Goal: Task Accomplishment & Management: Manage account settings

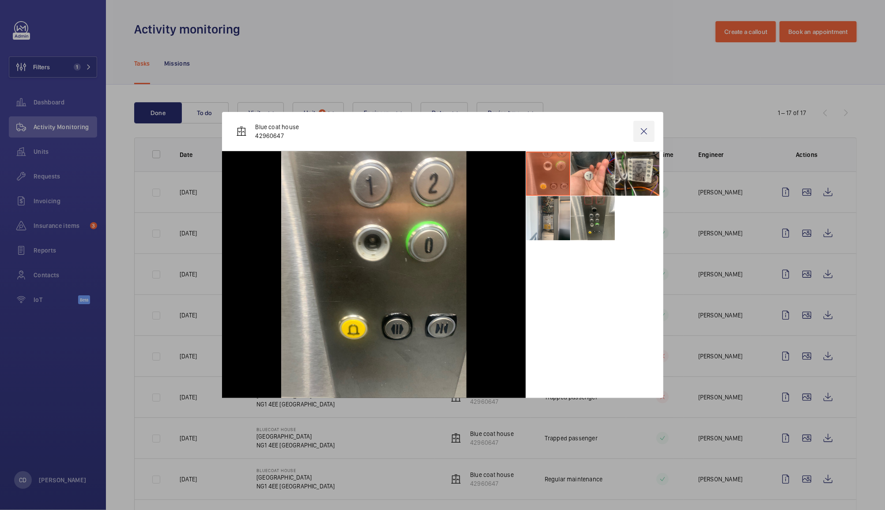
scroll to position [180, 0]
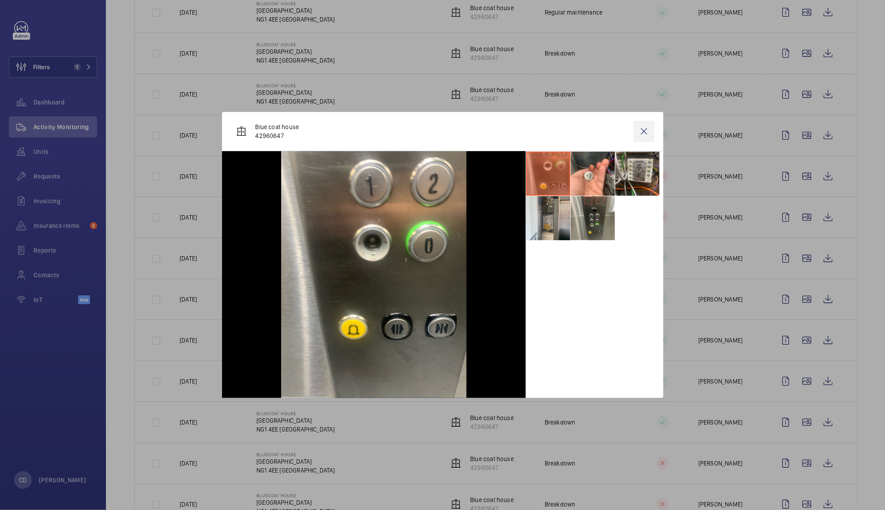
click at [645, 128] on wm-front-icon-button at bounding box center [643, 131] width 21 height 21
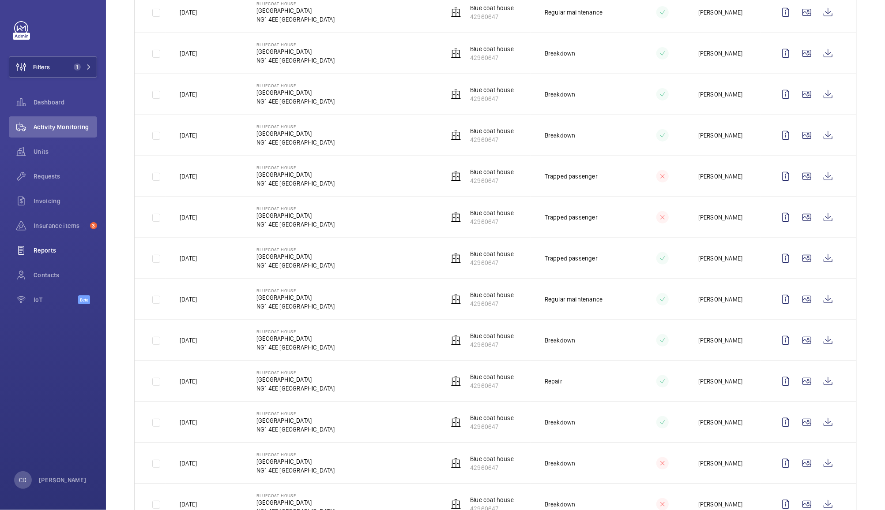
click at [32, 251] on wm-front-icon-button at bounding box center [21, 250] width 25 height 21
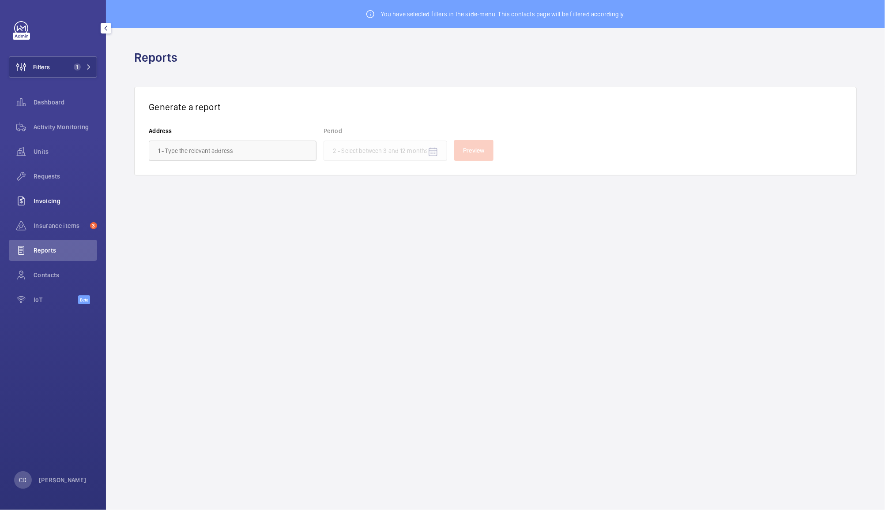
click at [30, 203] on wm-front-icon-button at bounding box center [21, 201] width 25 height 21
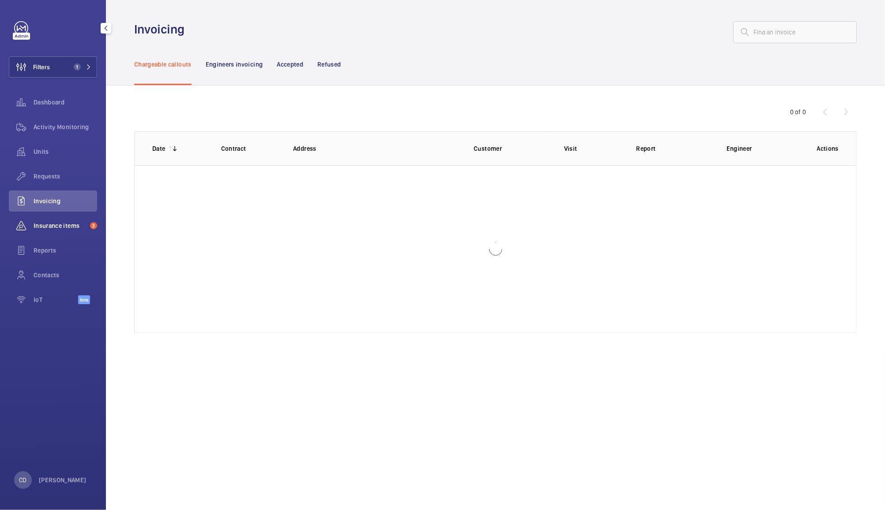
click at [48, 230] on span "Insurance items" at bounding box center [60, 225] width 53 height 9
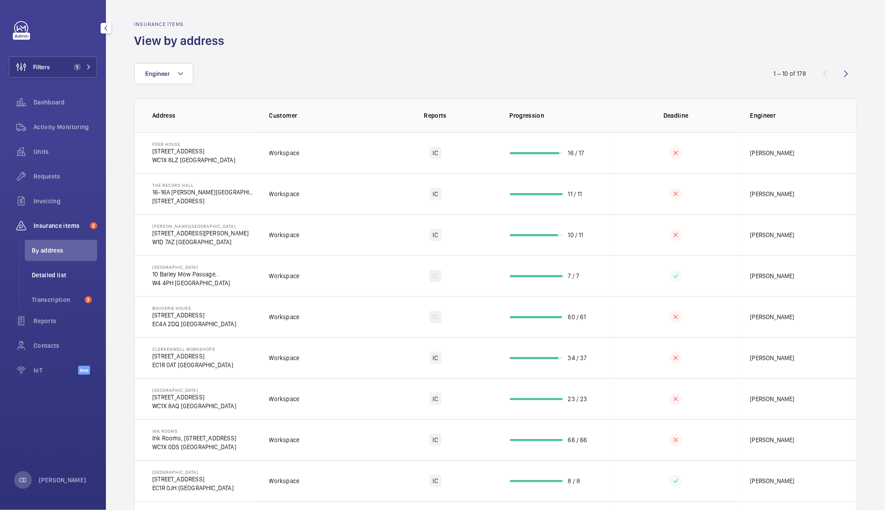
click at [45, 275] on span "Detailed list" at bounding box center [64, 275] width 65 height 9
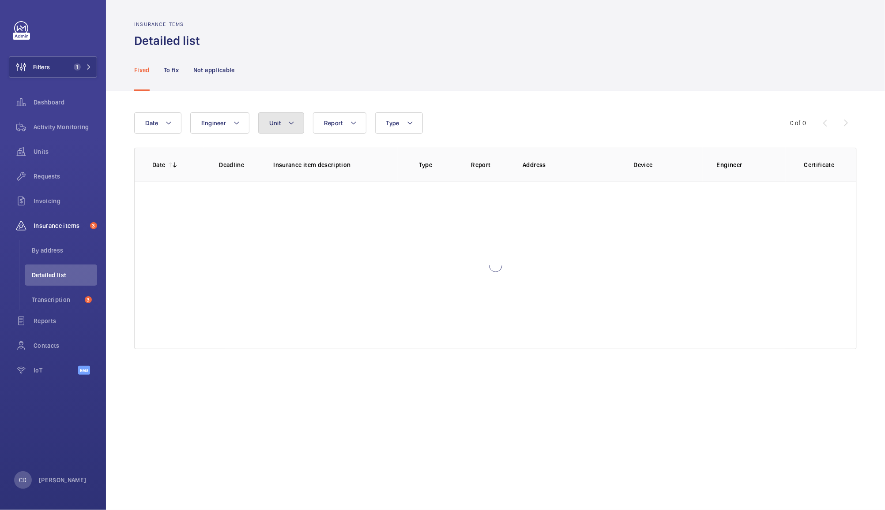
click at [278, 131] on button "Unit" at bounding box center [281, 122] width 46 height 21
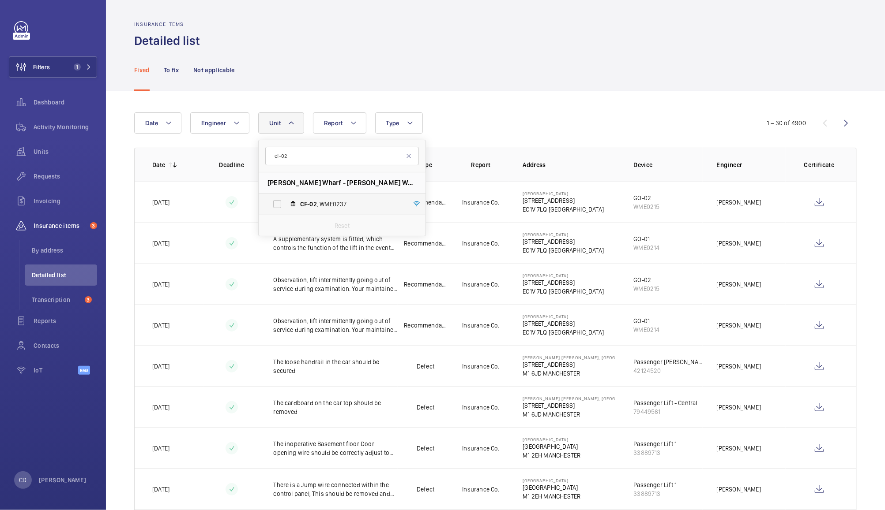
type input "cf-02"
click at [333, 207] on span "CF-02 , WME0237" at bounding box center [351, 204] width 102 height 9
click at [286, 207] on input "CF-02 , WME0237" at bounding box center [277, 204] width 18 height 18
checkbox input "true"
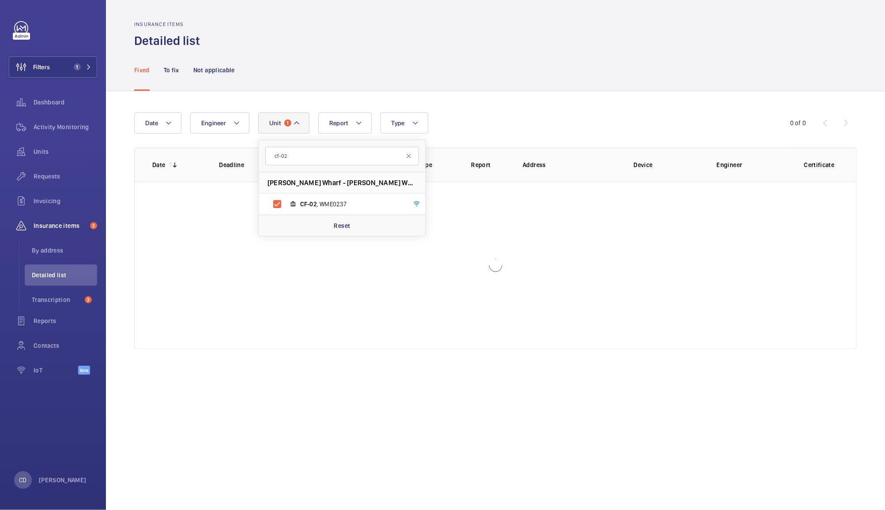
click at [544, 97] on div "Date Engineer Unit 1 cf-02 Cannon Wharf - Cannon Wharf, Surrey Quays, E8 5EN LO…" at bounding box center [495, 230] width 779 height 279
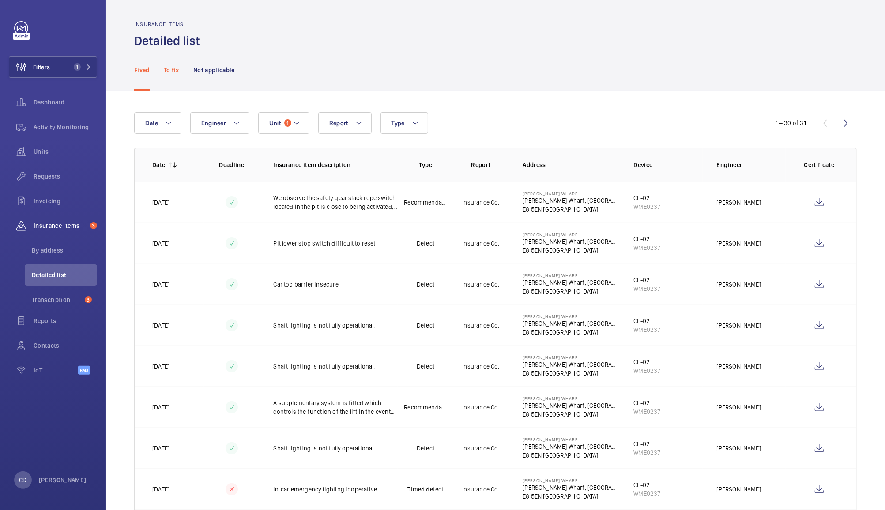
click at [166, 68] on p "To fix" at bounding box center [171, 70] width 15 height 9
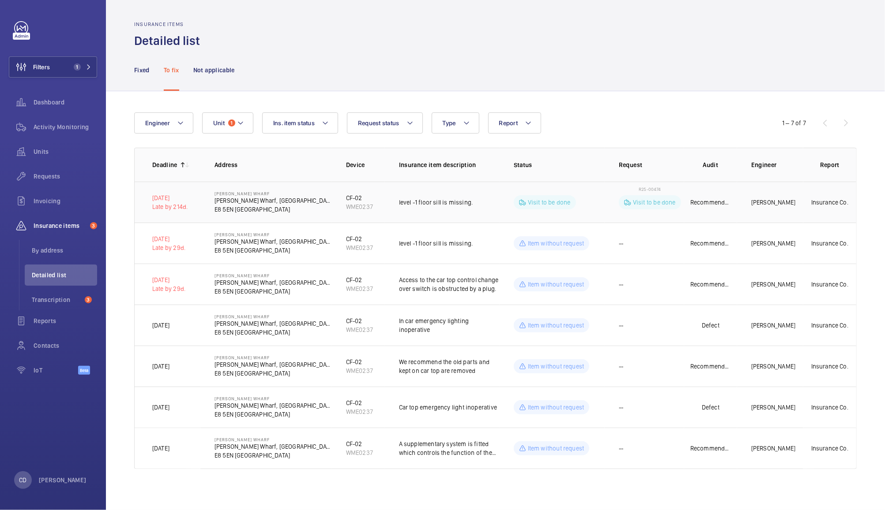
click at [604, 199] on td "Visit to be done" at bounding box center [551, 202] width 105 height 41
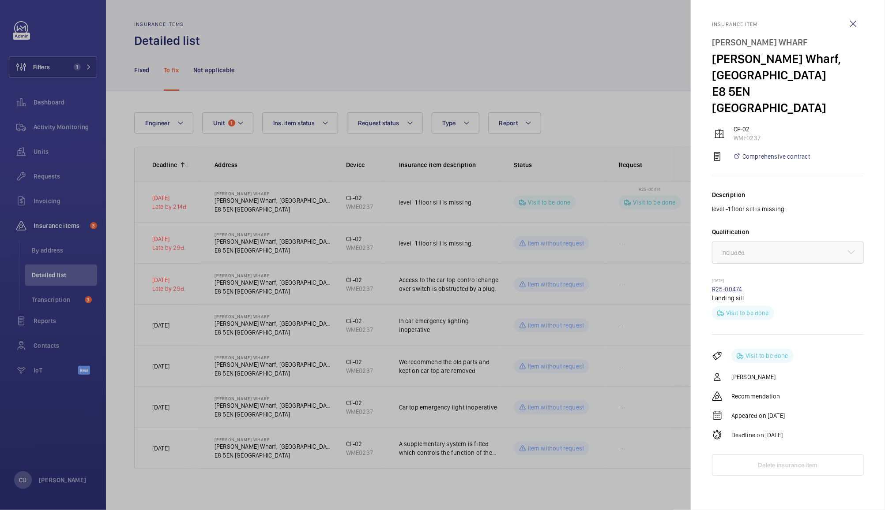
click at [727, 286] on link "R25-00474" at bounding box center [727, 289] width 30 height 7
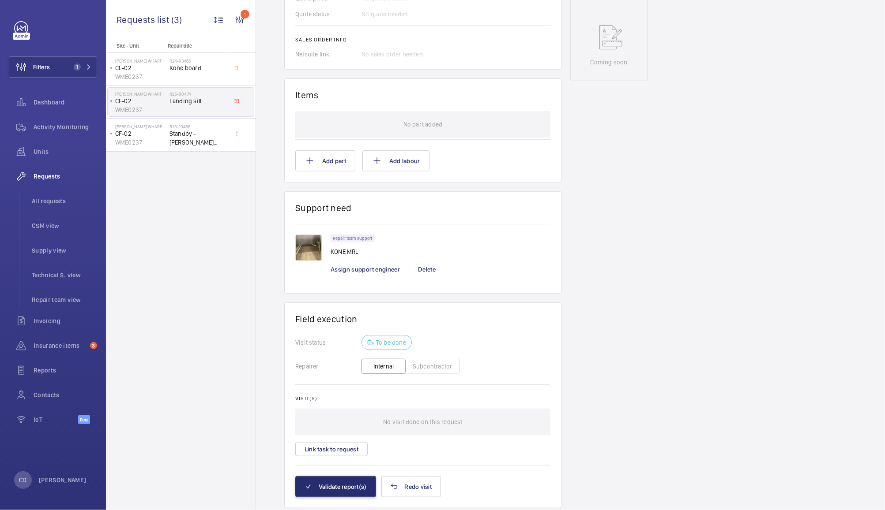
scroll to position [469, 0]
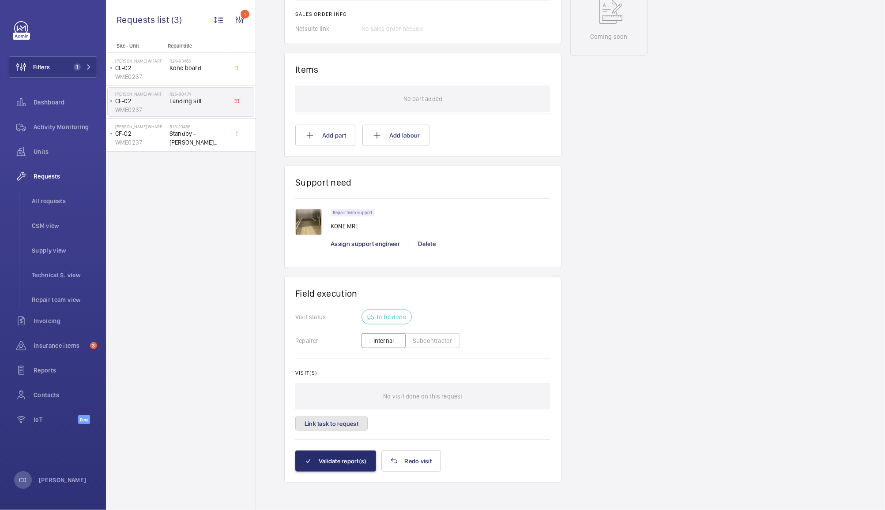
click at [356, 421] on button "Link task to request" at bounding box center [331, 424] width 72 height 14
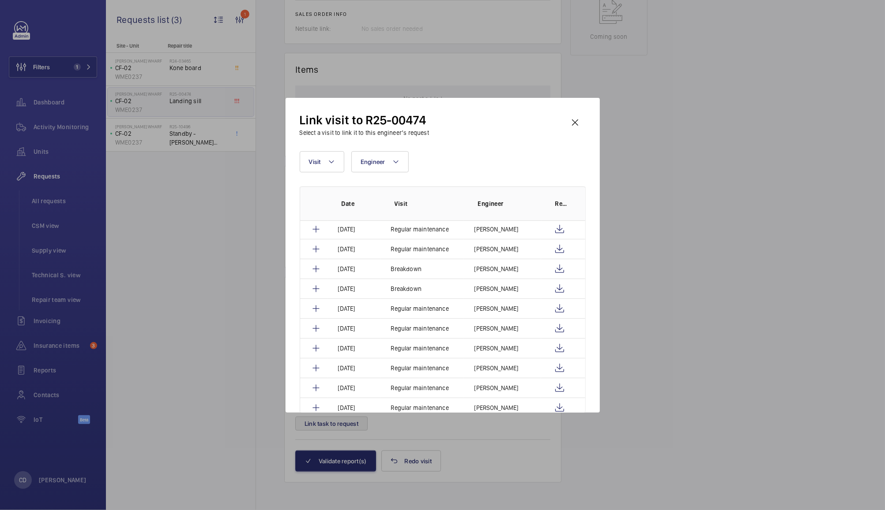
scroll to position [21, 0]
click at [574, 122] on wm-front-icon-button at bounding box center [574, 122] width 21 height 21
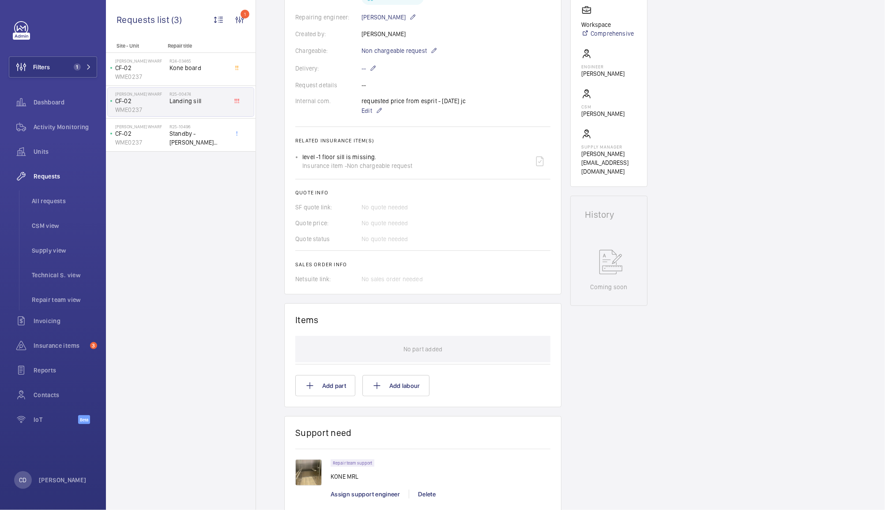
scroll to position [0, 0]
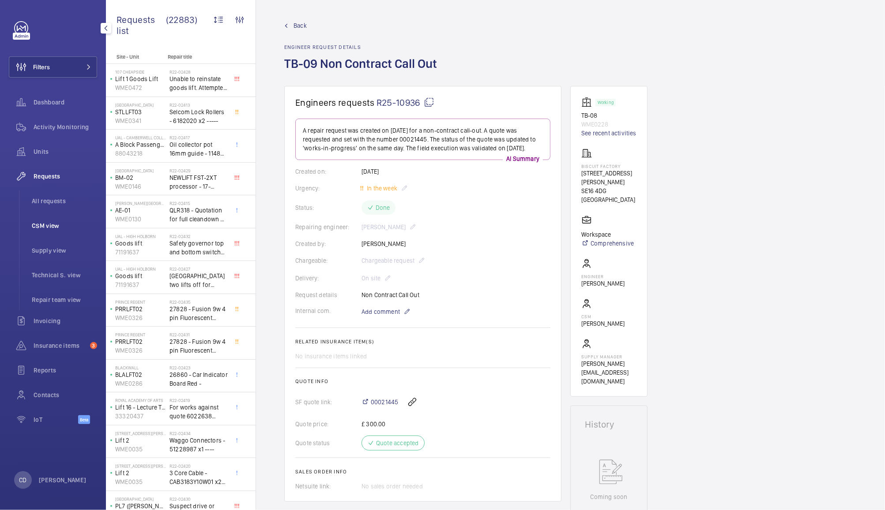
click at [43, 225] on span "CSM view" at bounding box center [64, 225] width 65 height 9
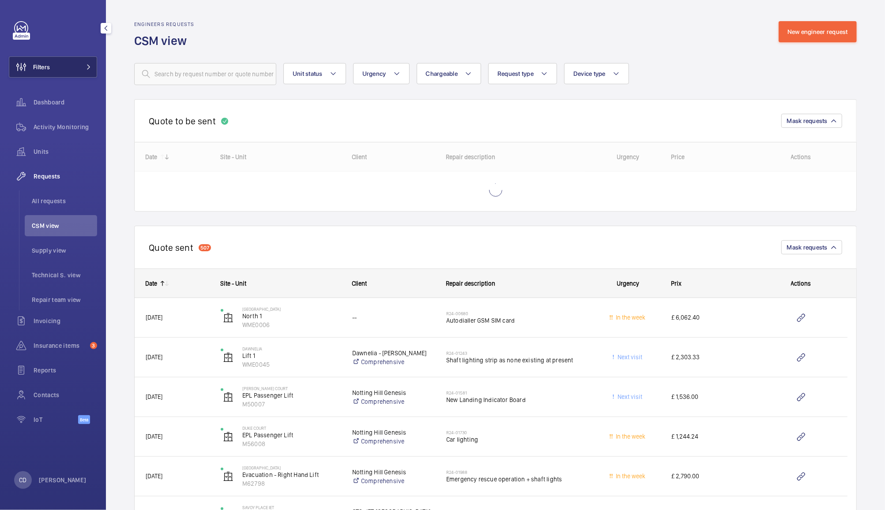
click at [46, 63] on span "Filters" at bounding box center [41, 67] width 17 height 9
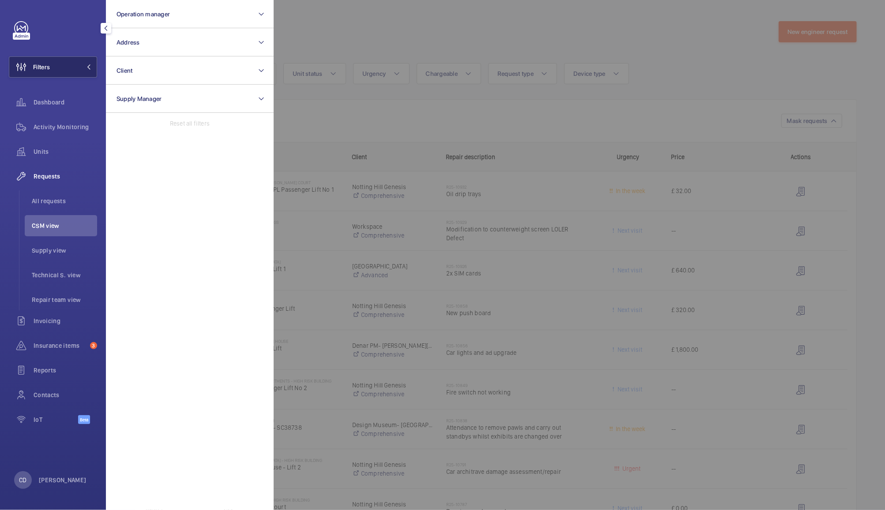
click at [46, 63] on span "Filters" at bounding box center [41, 67] width 17 height 9
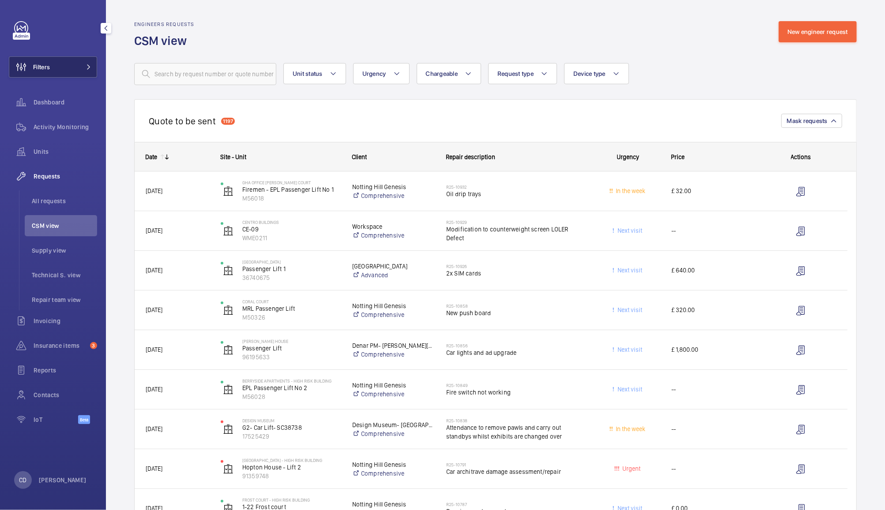
click at [46, 63] on span "Filters" at bounding box center [41, 67] width 17 height 9
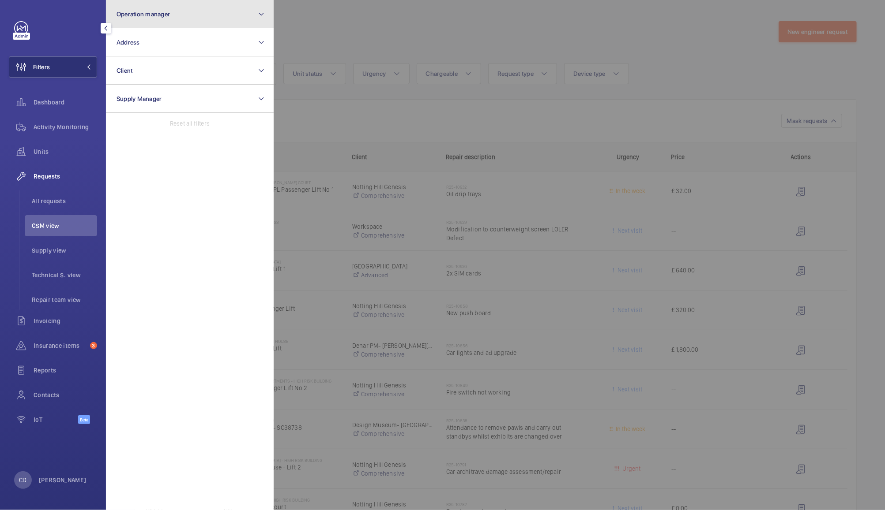
click at [162, 9] on button "Operation manager" at bounding box center [190, 14] width 168 height 28
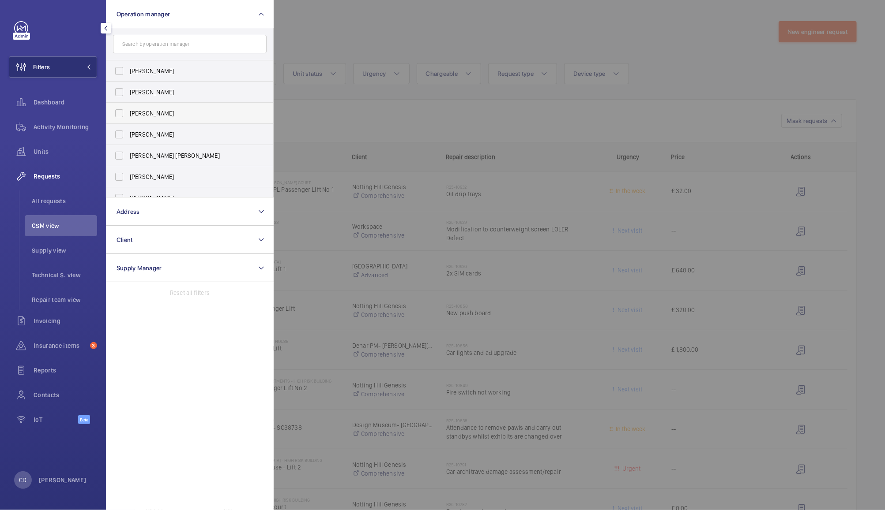
click at [120, 118] on label "[PERSON_NAME]" at bounding box center [183, 113] width 154 height 21
click at [120, 118] on input "[PERSON_NAME]" at bounding box center [119, 114] width 18 height 18
checkbox input "true"
click at [367, 35] on div at bounding box center [716, 255] width 885 height 510
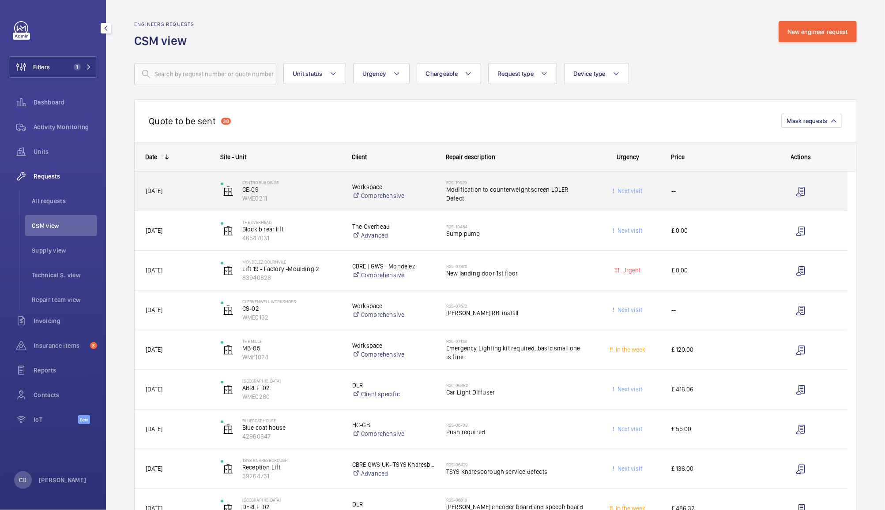
click at [704, 196] on span "--" at bounding box center [712, 191] width 82 height 10
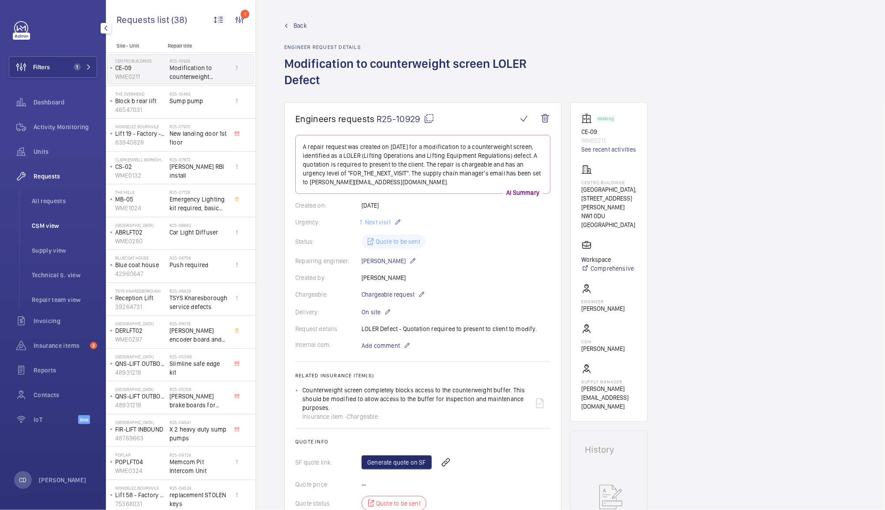
click at [45, 224] on span "CSM view" at bounding box center [64, 225] width 65 height 9
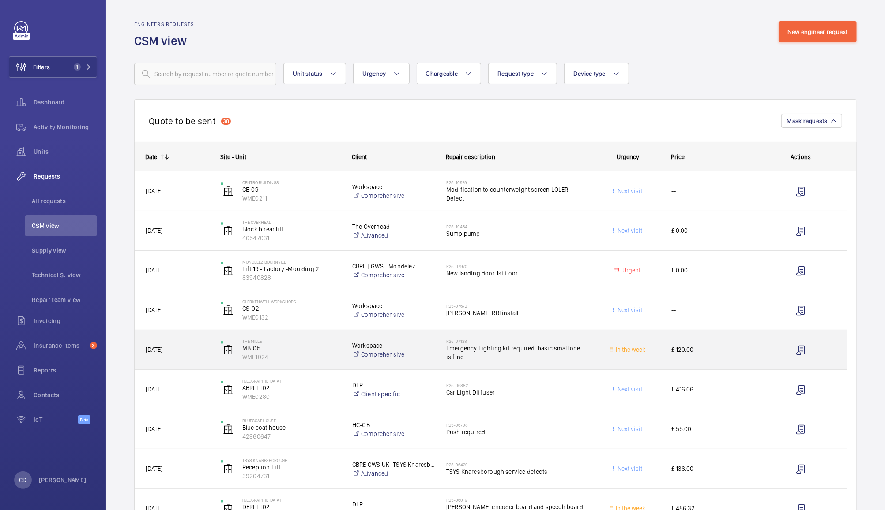
click at [546, 360] on span "Emergency Lighting kit required, basic small one is fine." at bounding box center [515, 353] width 139 height 18
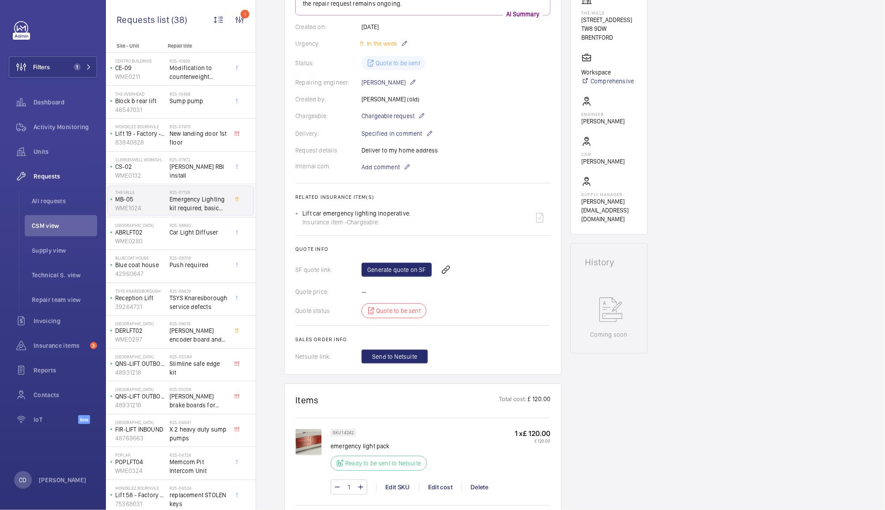
scroll to position [169, 0]
click at [390, 115] on span "Chargeable request" at bounding box center [387, 116] width 53 height 9
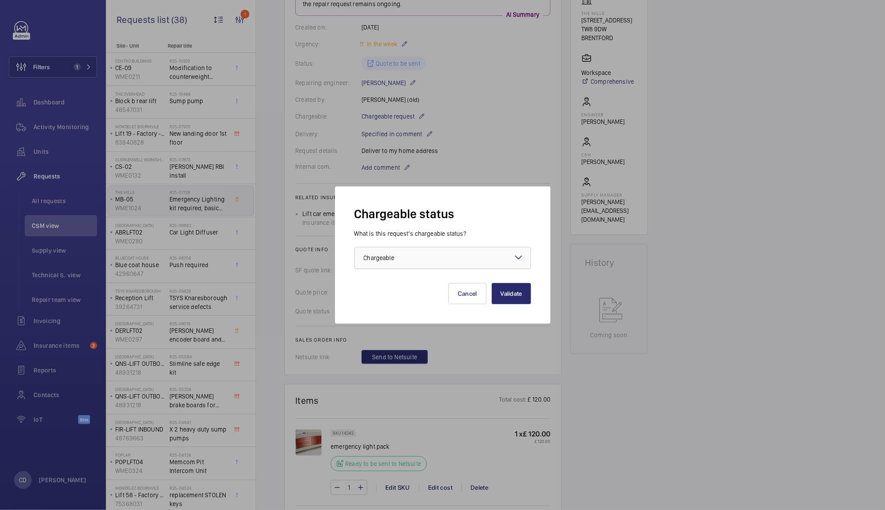
click at [397, 268] on div at bounding box center [443, 257] width 176 height 21
click at [391, 309] on span "Non chargeable" at bounding box center [443, 306] width 158 height 9
click at [512, 297] on button "Validate" at bounding box center [510, 293] width 39 height 21
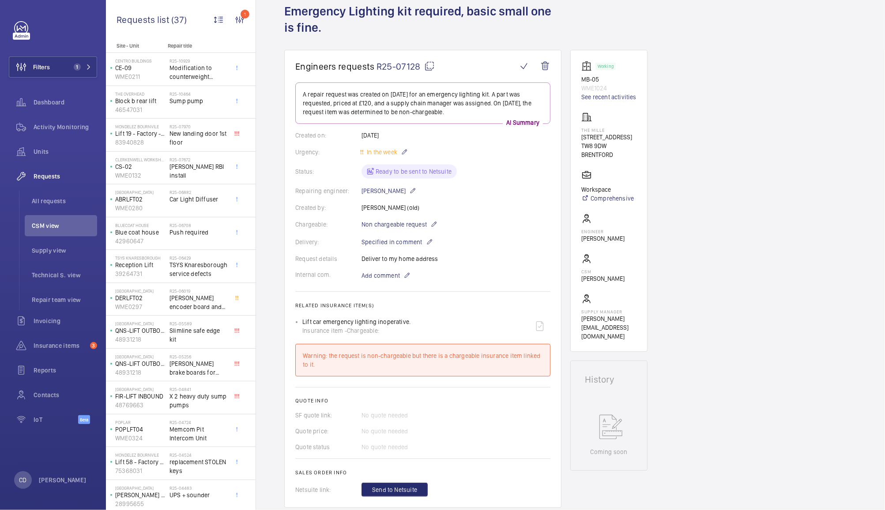
scroll to position [63, 0]
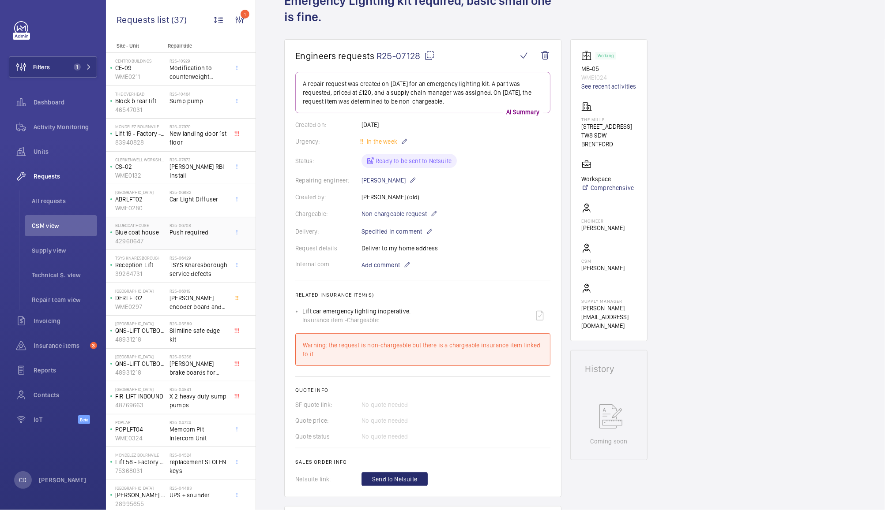
click at [191, 238] on div "R25-06708 Push required" at bounding box center [198, 236] width 58 height 26
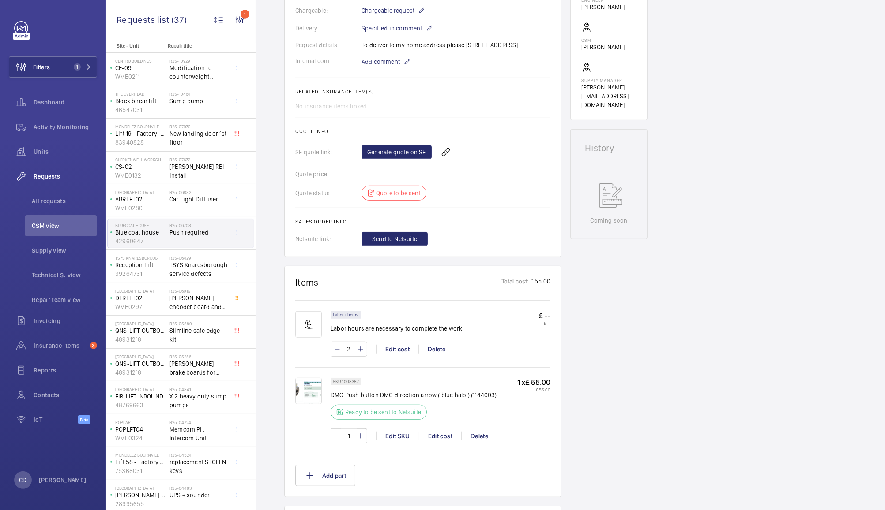
scroll to position [268, 0]
click at [304, 399] on img at bounding box center [308, 391] width 26 height 26
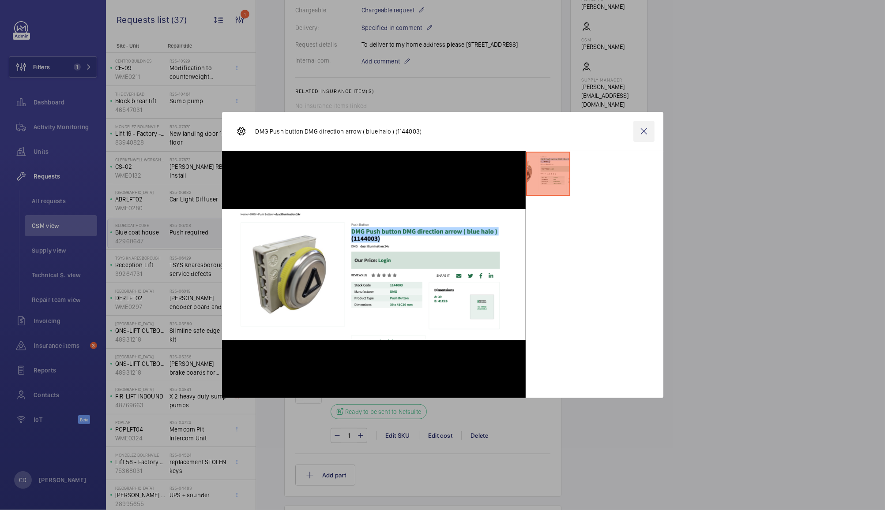
click at [639, 129] on wm-front-icon-button at bounding box center [643, 131] width 21 height 21
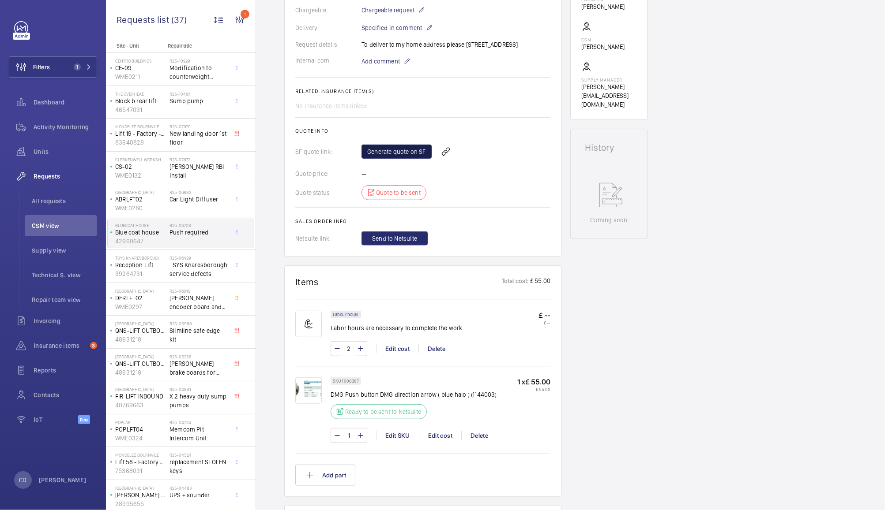
click at [393, 159] on link "Generate quote on SF" at bounding box center [396, 152] width 70 height 14
click at [56, 127] on span "Activity Monitoring" at bounding box center [66, 127] width 64 height 9
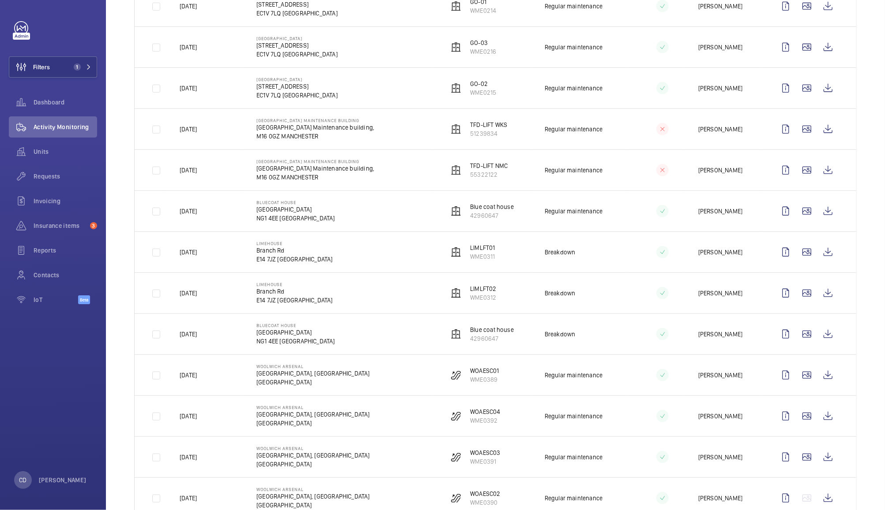
scroll to position [390, 0]
click at [819, 213] on wm-front-icon-button at bounding box center [827, 212] width 21 height 21
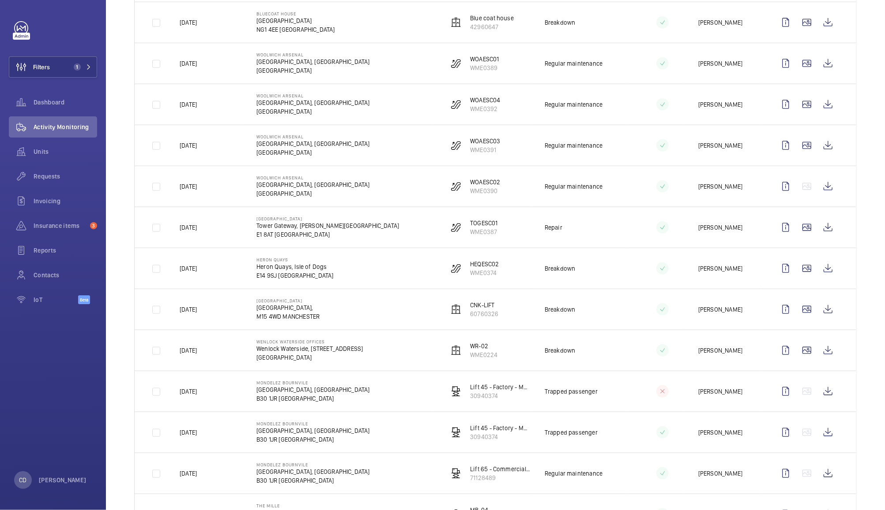
scroll to position [707, 0]
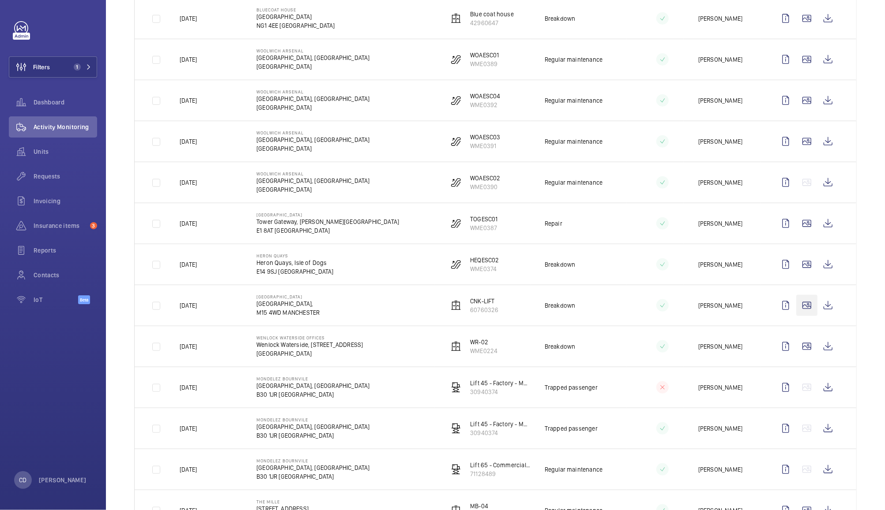
click at [796, 310] on wm-front-icon-button at bounding box center [806, 305] width 21 height 21
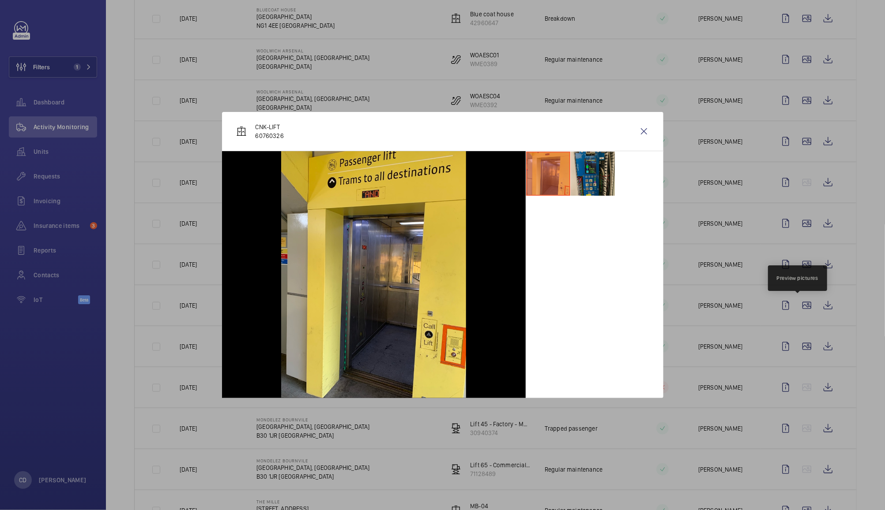
click at [588, 180] on li at bounding box center [592, 174] width 44 height 44
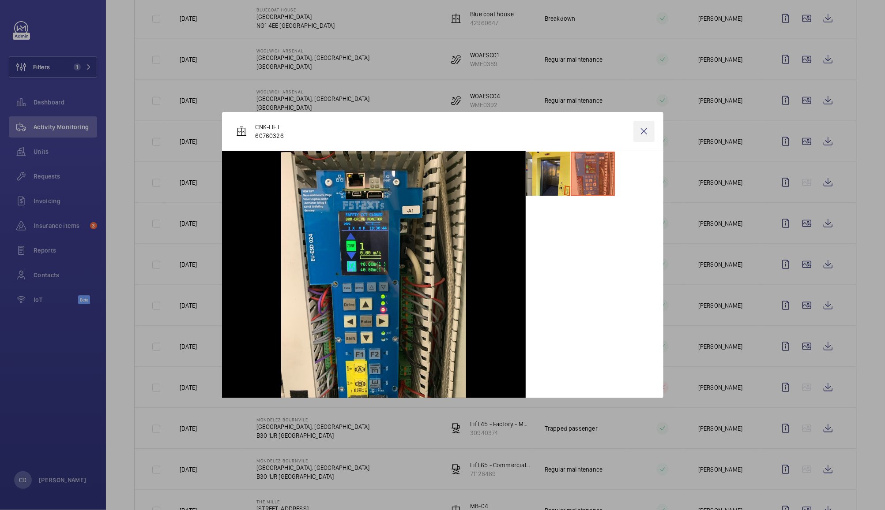
click at [644, 133] on wm-front-icon-button at bounding box center [643, 131] width 21 height 21
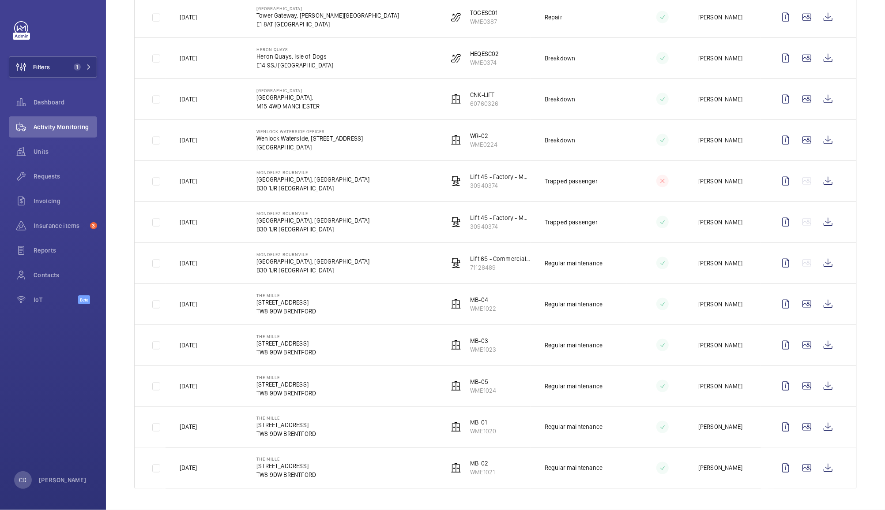
scroll to position [918, 0]
click at [55, 225] on span "Insurance items" at bounding box center [60, 225] width 53 height 9
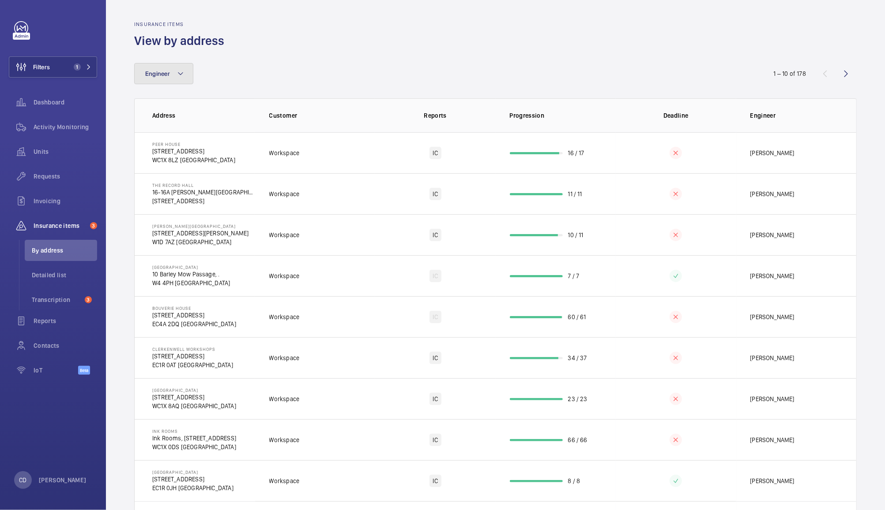
click at [169, 67] on button "Engineer" at bounding box center [163, 73] width 59 height 21
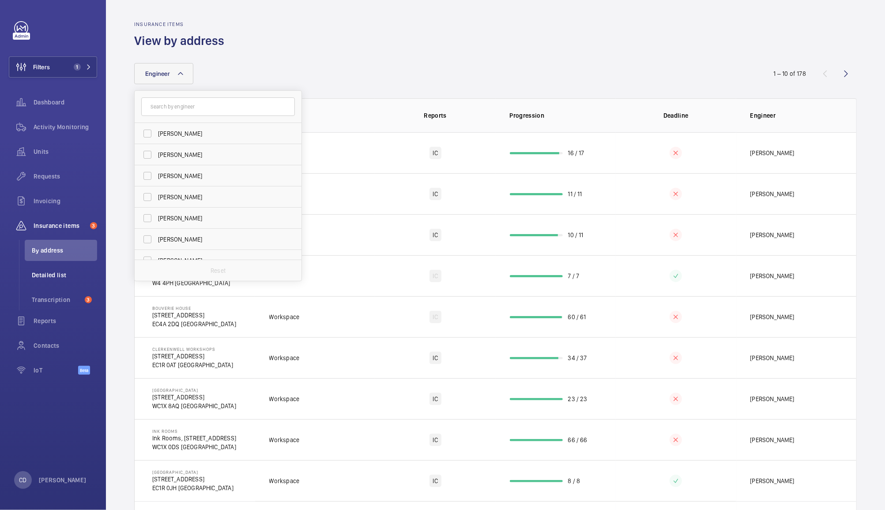
click at [52, 279] on span "Detailed list" at bounding box center [64, 275] width 65 height 9
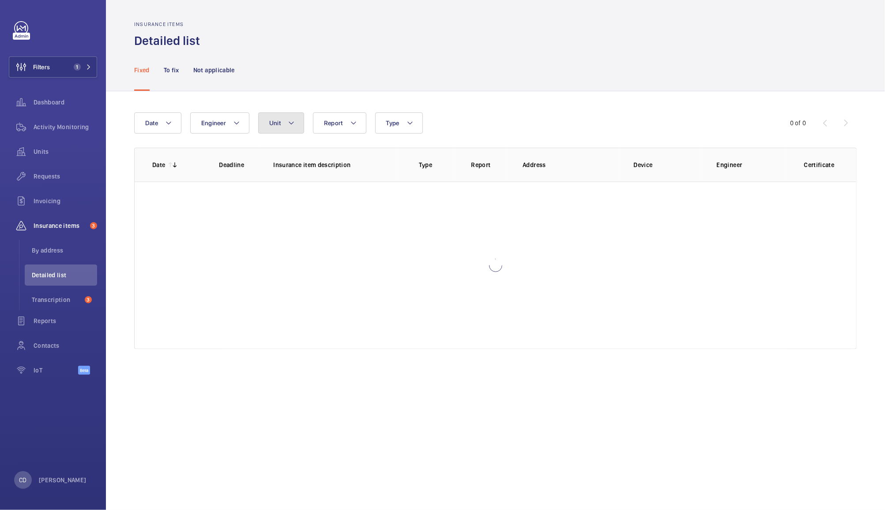
click at [284, 124] on button "Unit" at bounding box center [281, 122] width 46 height 21
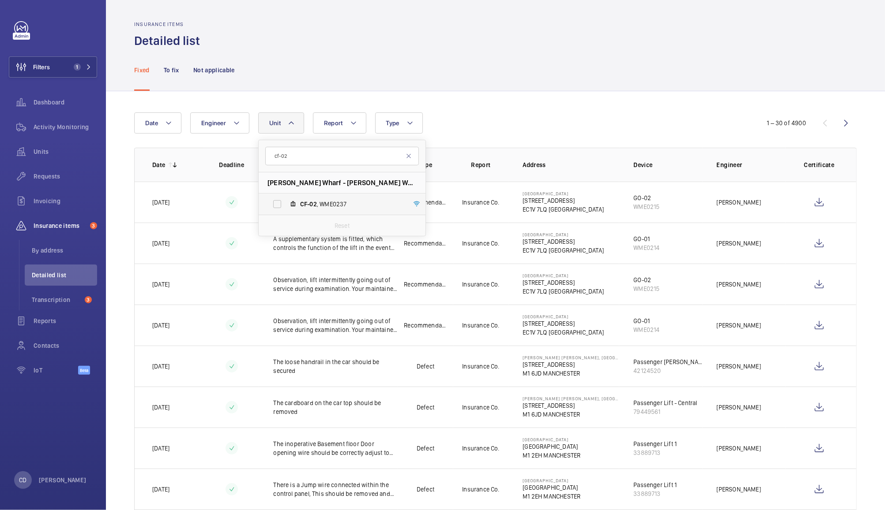
type input "cf-02"
click at [338, 205] on span "CF-02 , WME0237" at bounding box center [351, 204] width 102 height 9
click at [286, 205] on input "CF-02 , WME0237" at bounding box center [277, 204] width 18 height 18
checkbox input "true"
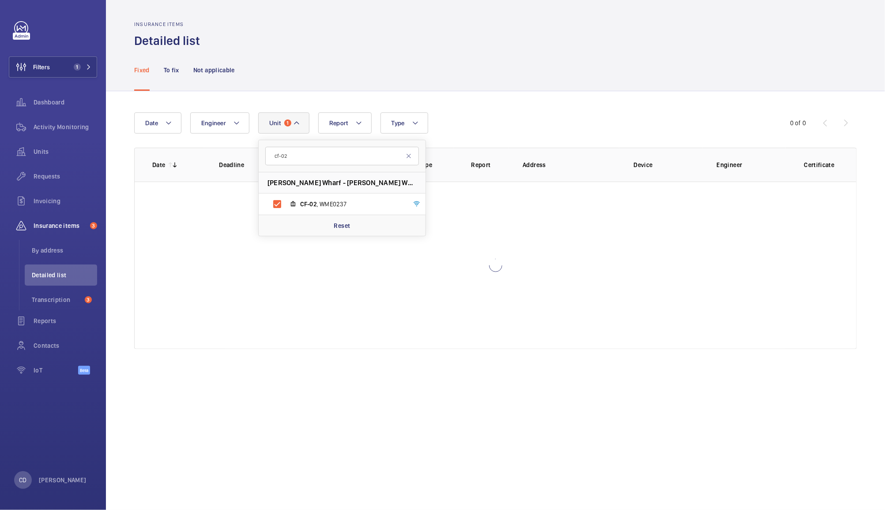
click at [530, 78] on div "Fixed To fix Not applicable" at bounding box center [495, 70] width 722 height 42
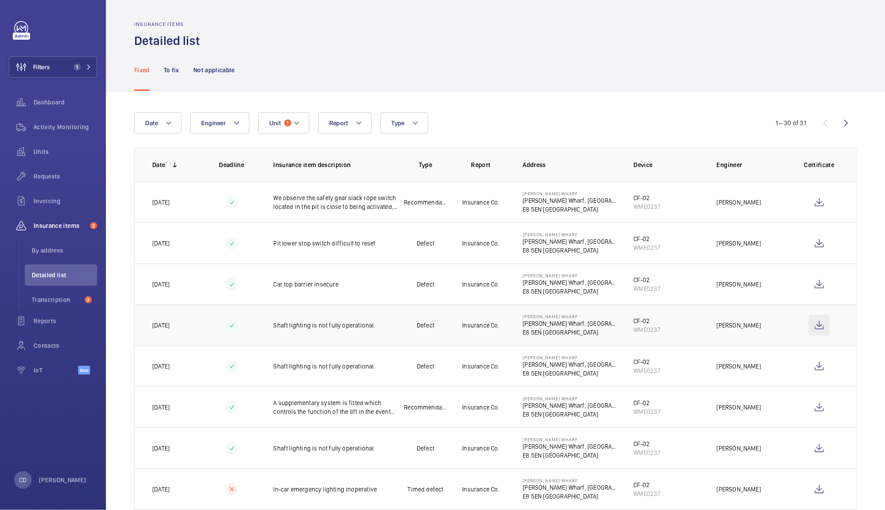
click at [809, 325] on wm-front-icon-button at bounding box center [818, 325] width 21 height 21
click at [169, 68] on p "To fix" at bounding box center [171, 70] width 15 height 9
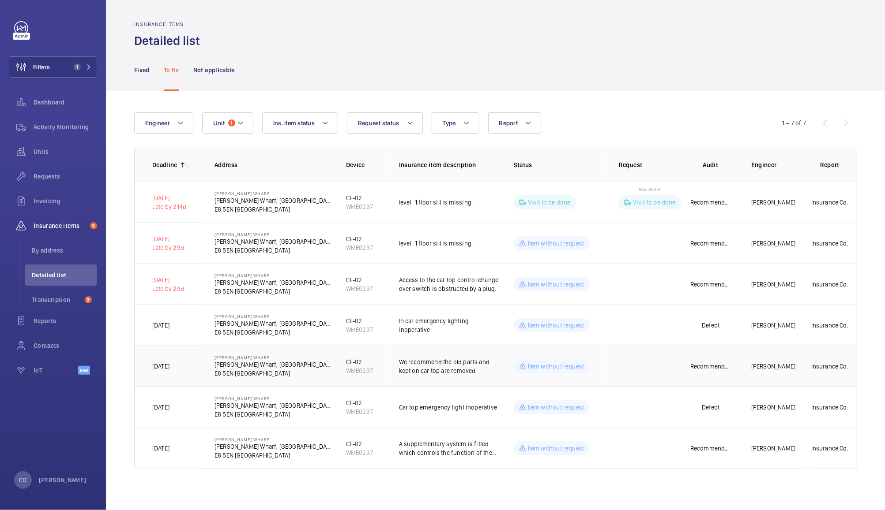
click at [454, 373] on p "We recommend the old parts and kept on car top are removed" at bounding box center [449, 367] width 101 height 18
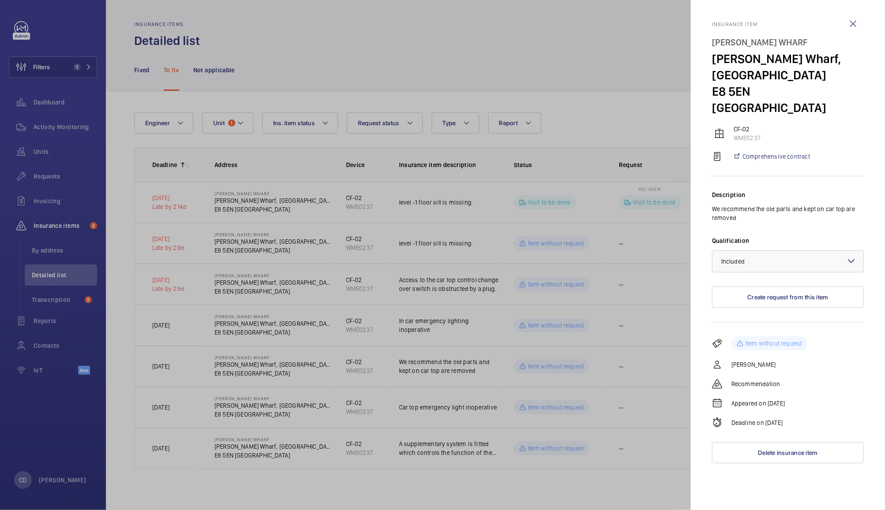
click at [582, 367] on div at bounding box center [442, 255] width 885 height 510
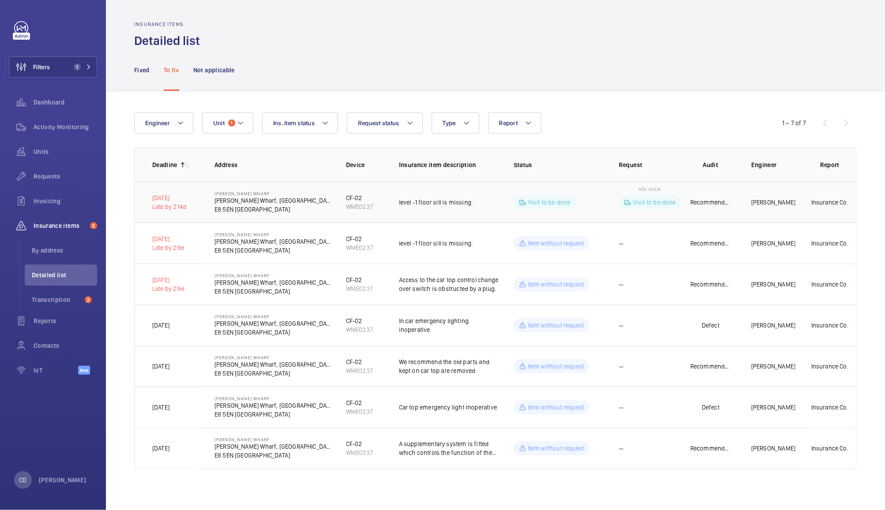
click at [704, 202] on p "Recommendation" at bounding box center [710, 202] width 41 height 9
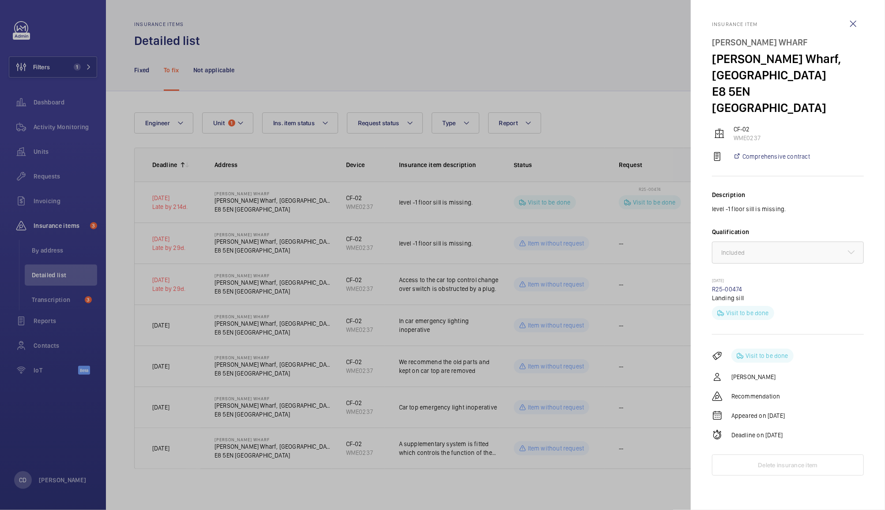
click at [629, 335] on div at bounding box center [442, 255] width 885 height 510
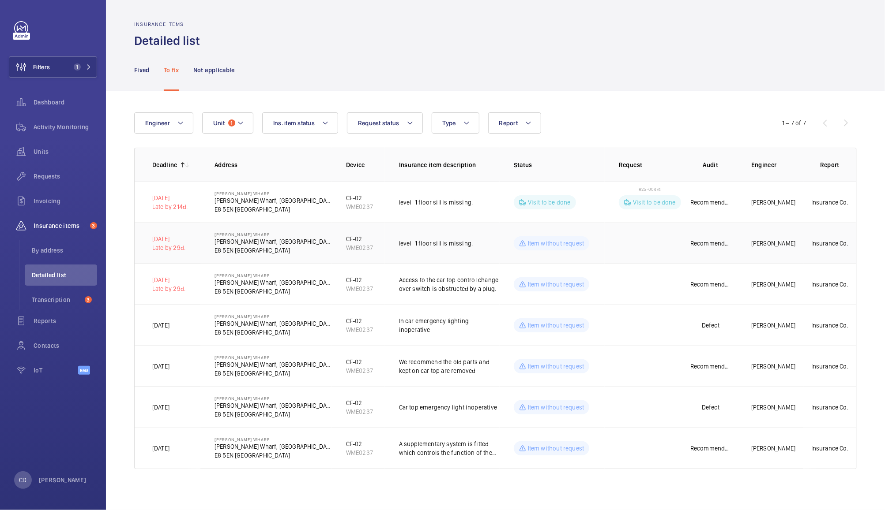
click at [648, 247] on td "--" at bounding box center [643, 243] width 79 height 41
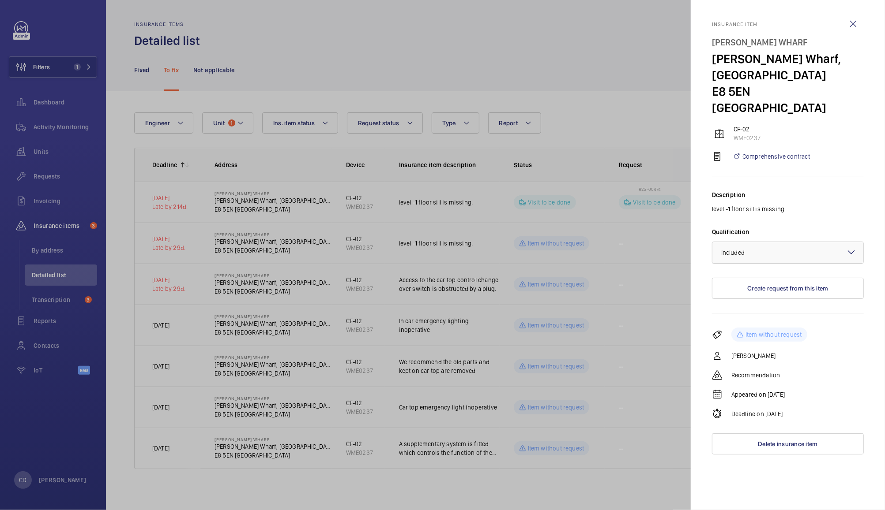
click at [784, 242] on div at bounding box center [787, 252] width 151 height 21
click at [741, 319] on span "Not applicable" at bounding box center [787, 323] width 133 height 9
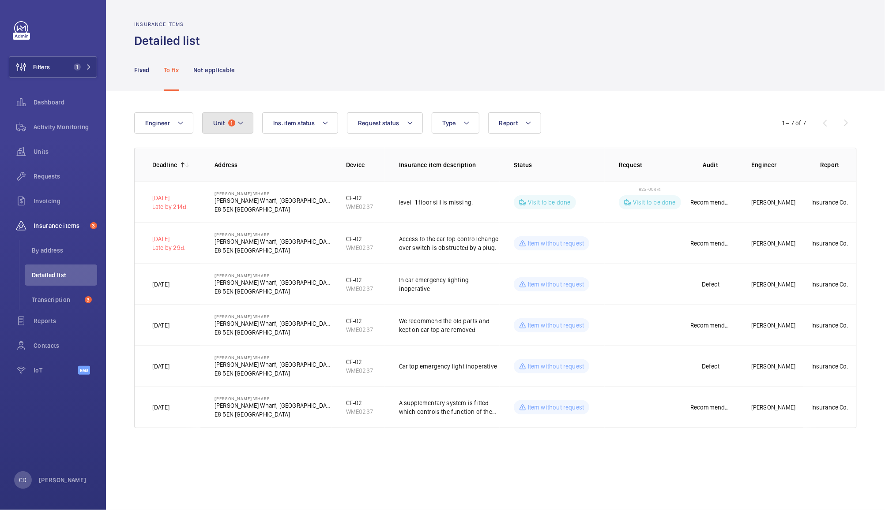
click at [229, 124] on span "1" at bounding box center [231, 123] width 7 height 7
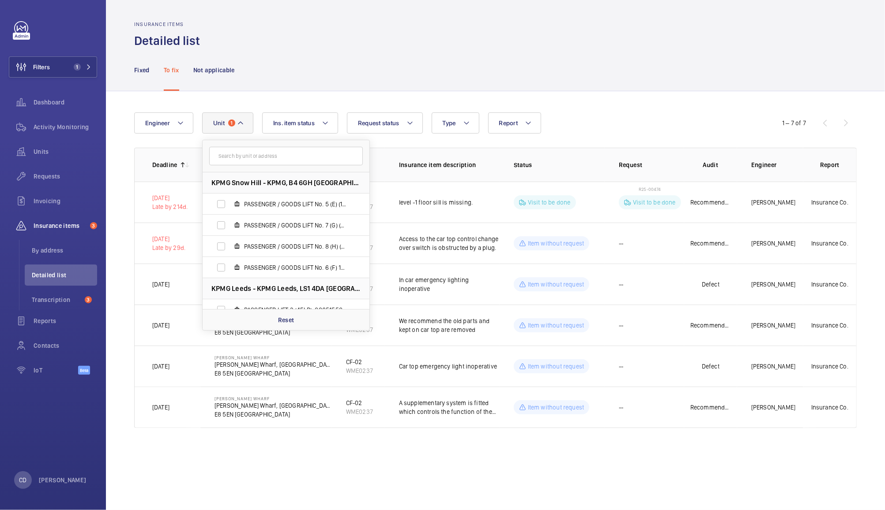
click at [303, 158] on input "text" at bounding box center [286, 156] width 154 height 19
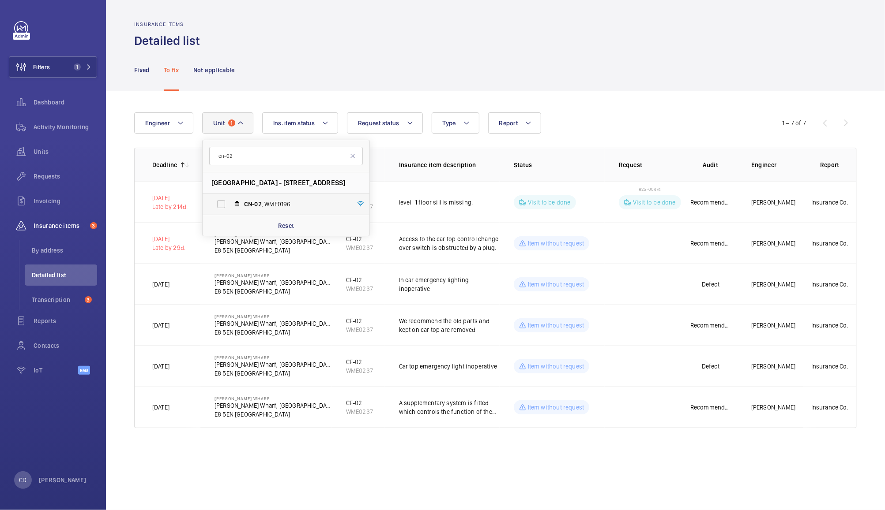
type input "cn-02"
click at [280, 205] on span "CN-02 , WME0196" at bounding box center [295, 204] width 102 height 9
click at [230, 205] on input "CN-02 , WME0196" at bounding box center [221, 204] width 18 height 18
checkbox input "true"
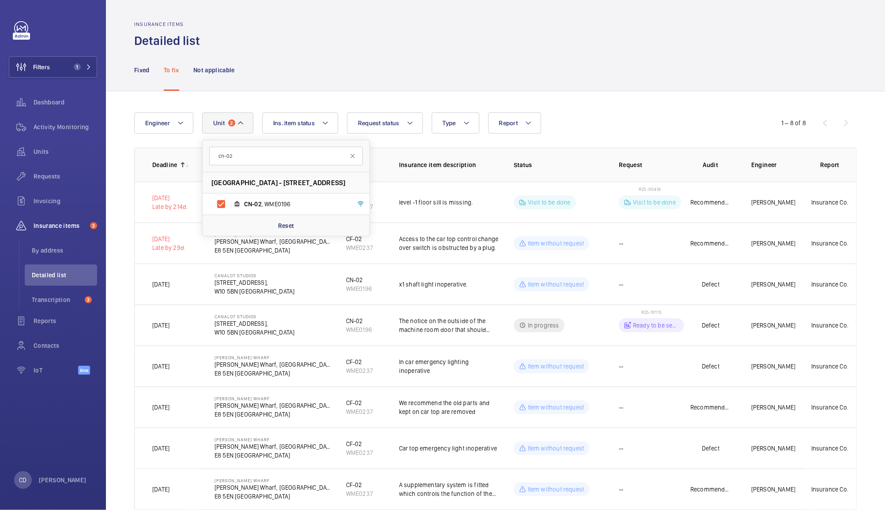
click at [679, 81] on div "Fixed To fix Not applicable" at bounding box center [495, 70] width 722 height 42
click at [240, 123] on mat-icon at bounding box center [240, 123] width 7 height 11
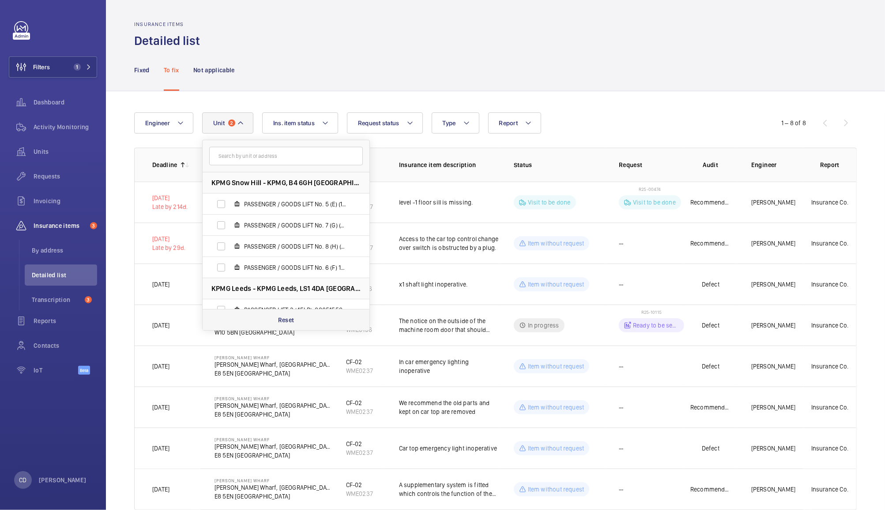
click at [300, 323] on div "Reset" at bounding box center [285, 319] width 167 height 21
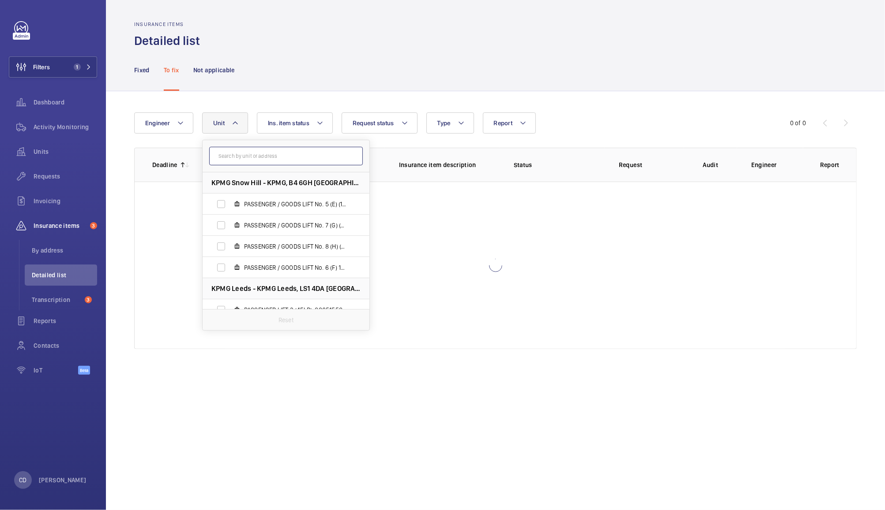
click at [311, 154] on input "text" at bounding box center [286, 156] width 154 height 19
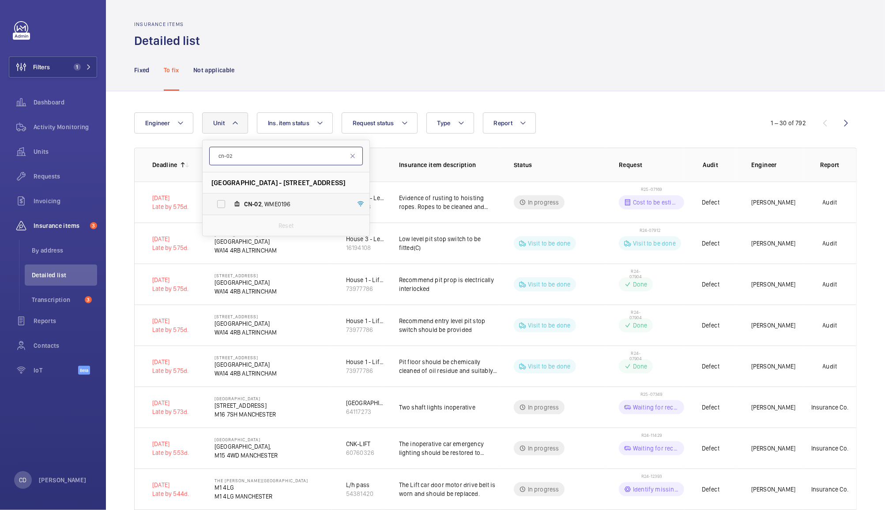
type input "cn-02"
click at [292, 203] on span "CN-02 , WME0196" at bounding box center [295, 204] width 102 height 9
click at [230, 203] on input "CN-02 , WME0196" at bounding box center [221, 204] width 18 height 18
checkbox input "true"
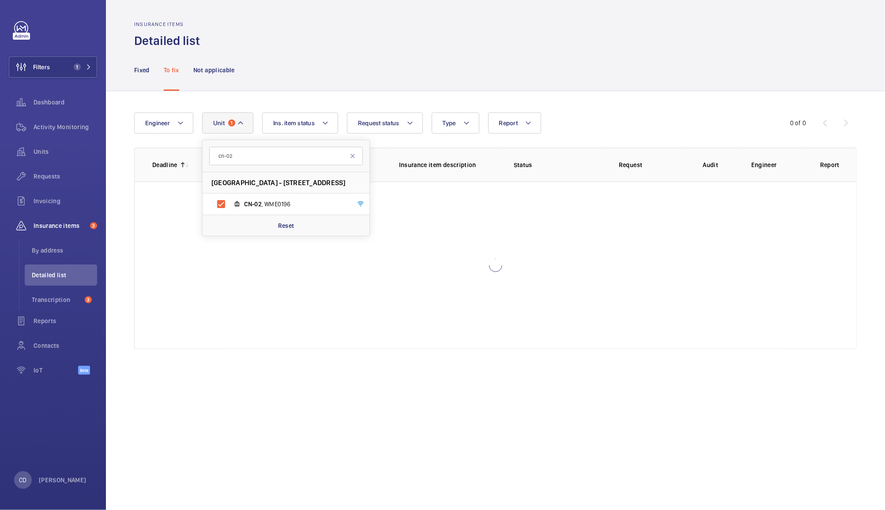
click at [579, 52] on div "Fixed To fix Not applicable" at bounding box center [495, 70] width 722 height 42
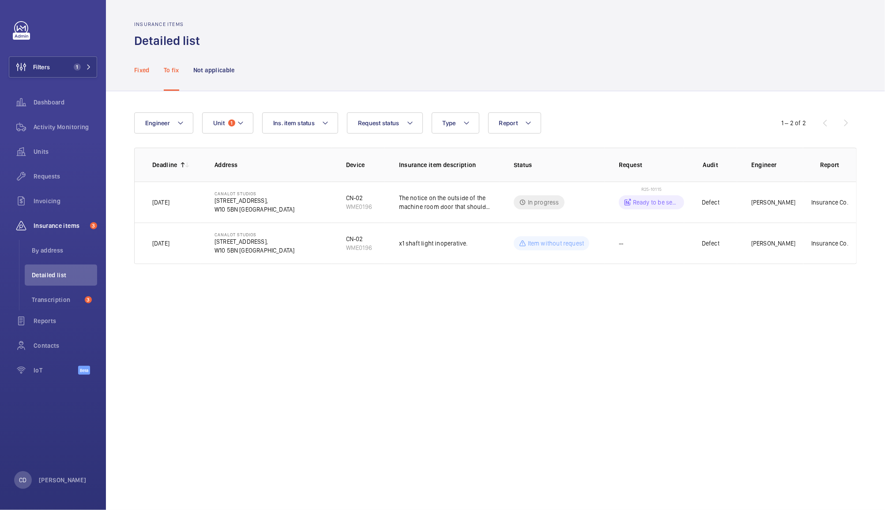
click at [144, 67] on p "Fixed" at bounding box center [141, 70] width 15 height 9
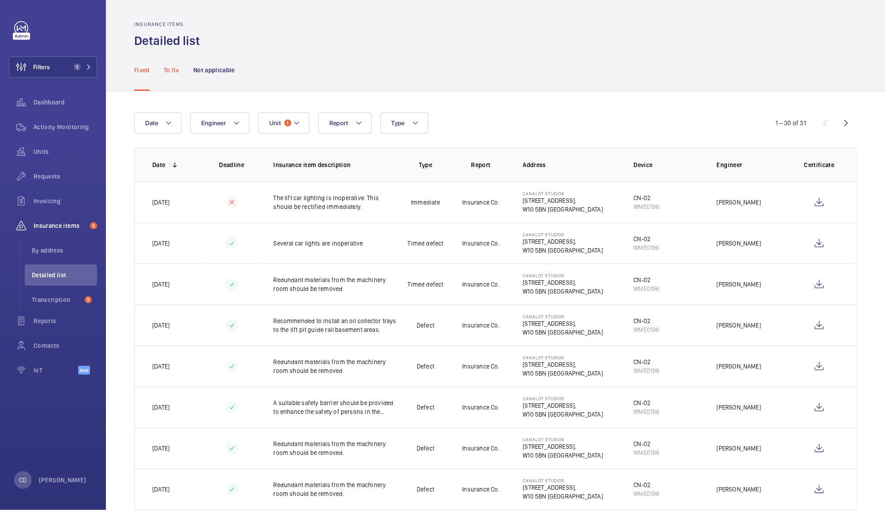
click at [165, 65] on div "To fix" at bounding box center [171, 70] width 15 height 42
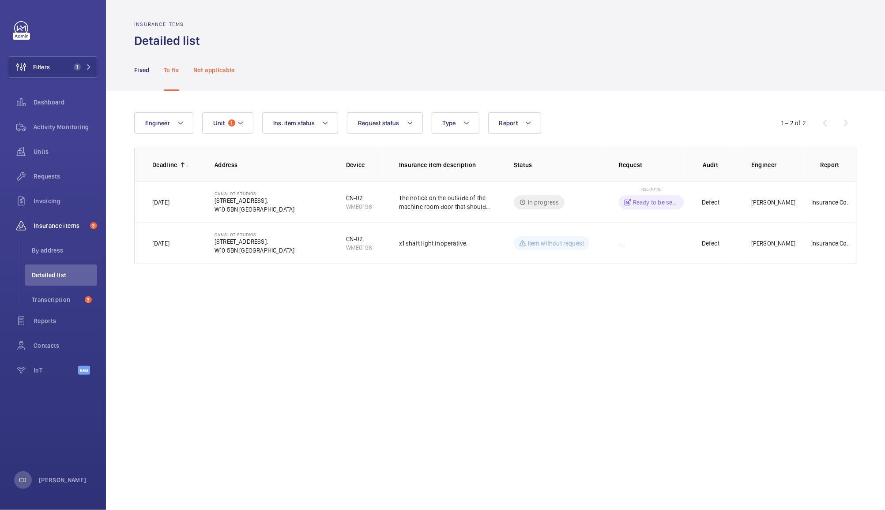
click at [220, 67] on p "Not applicable" at bounding box center [213, 70] width 41 height 9
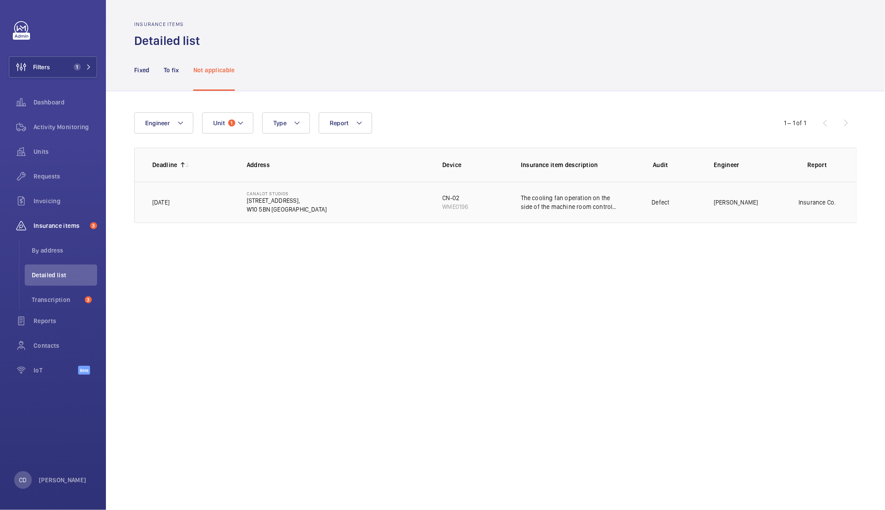
click at [566, 208] on p "The cooling fan operation on the side of the machine room control panel is both…" at bounding box center [571, 203] width 101 height 18
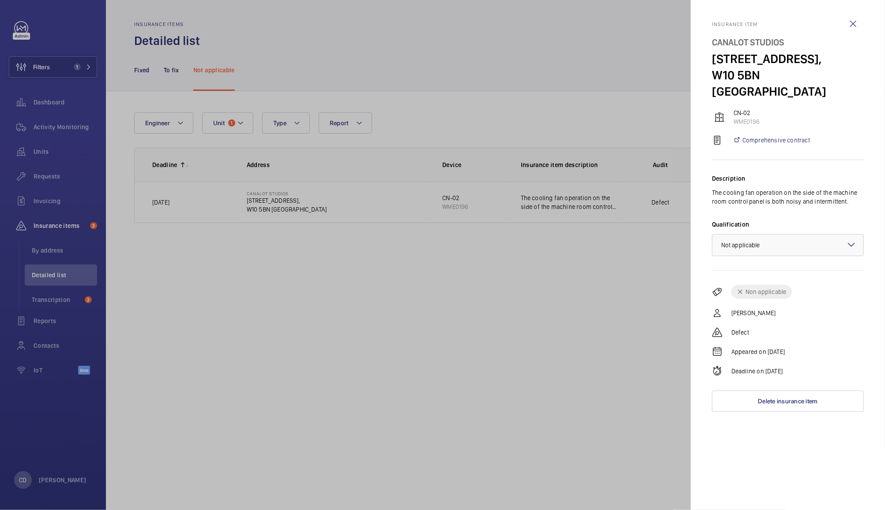
click at [416, 243] on div at bounding box center [442, 255] width 885 height 510
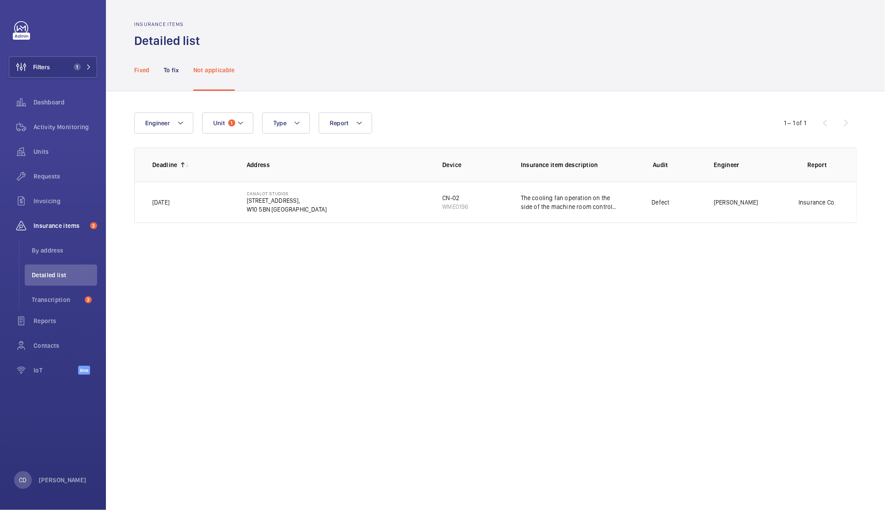
click at [143, 71] on p "Fixed" at bounding box center [141, 70] width 15 height 9
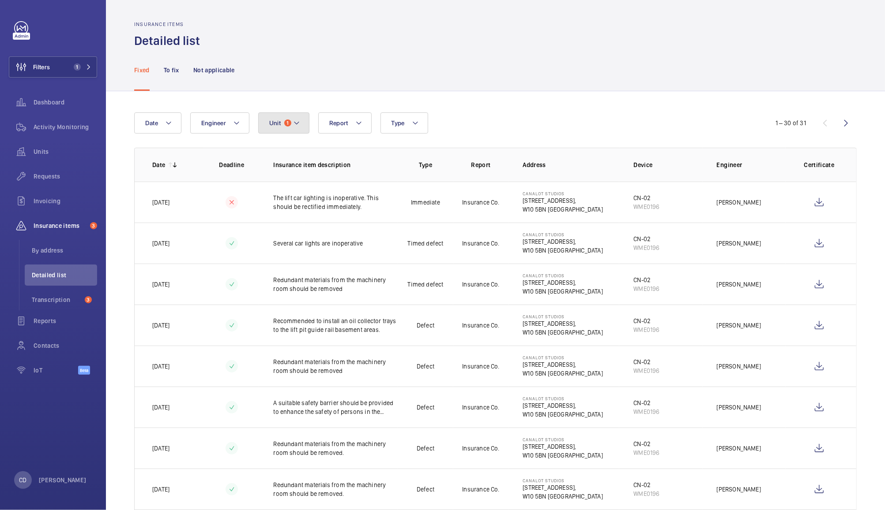
click at [275, 122] on span "Unit" at bounding box center [274, 123] width 11 height 7
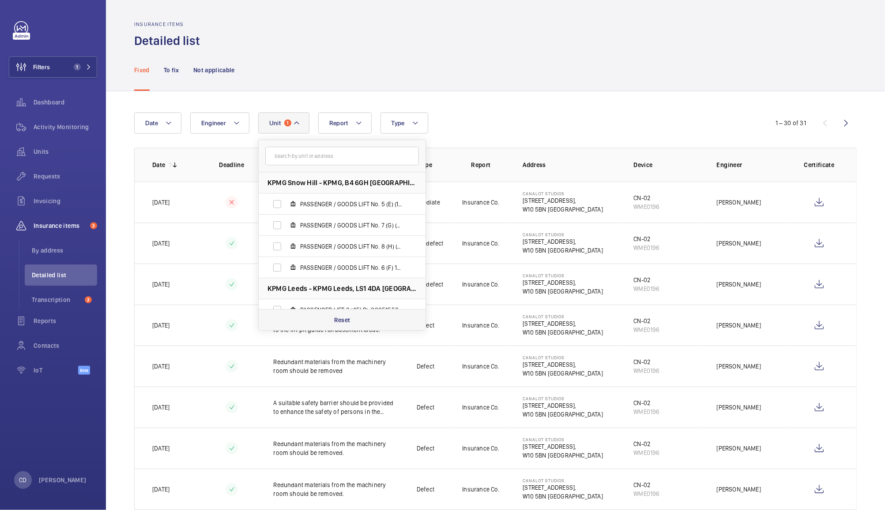
click at [341, 326] on div "Reset" at bounding box center [342, 319] width 167 height 21
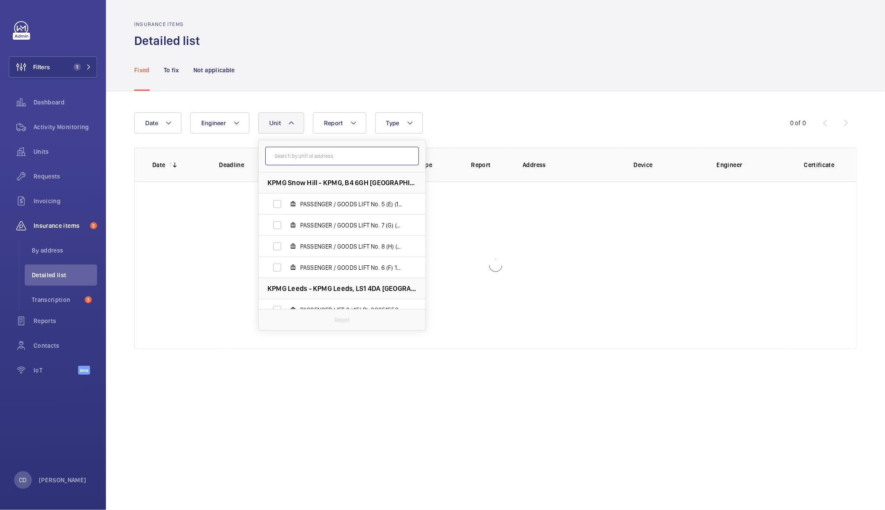
click at [347, 153] on input "text" at bounding box center [342, 156] width 154 height 19
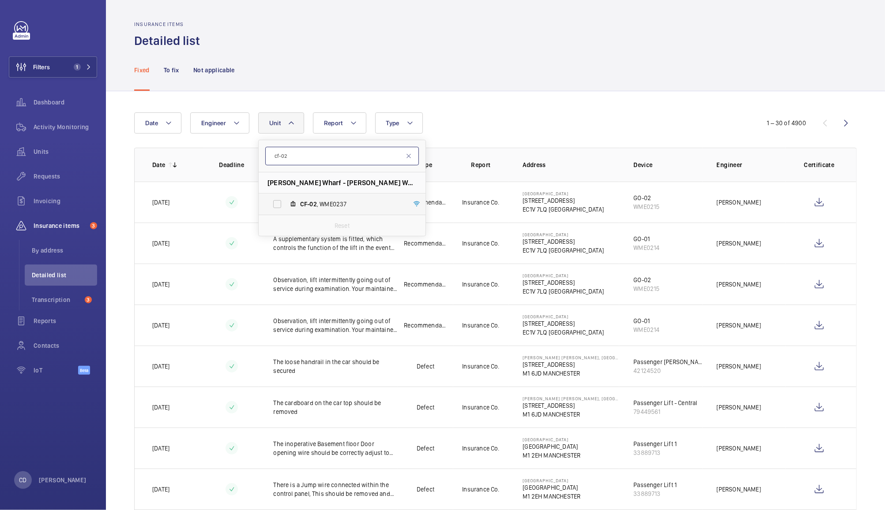
type input "cf-02"
click at [337, 203] on span "CF-02 , WME0237" at bounding box center [351, 204] width 102 height 9
click at [286, 203] on input "CF-02 , WME0237" at bounding box center [277, 204] width 18 height 18
checkbox input "true"
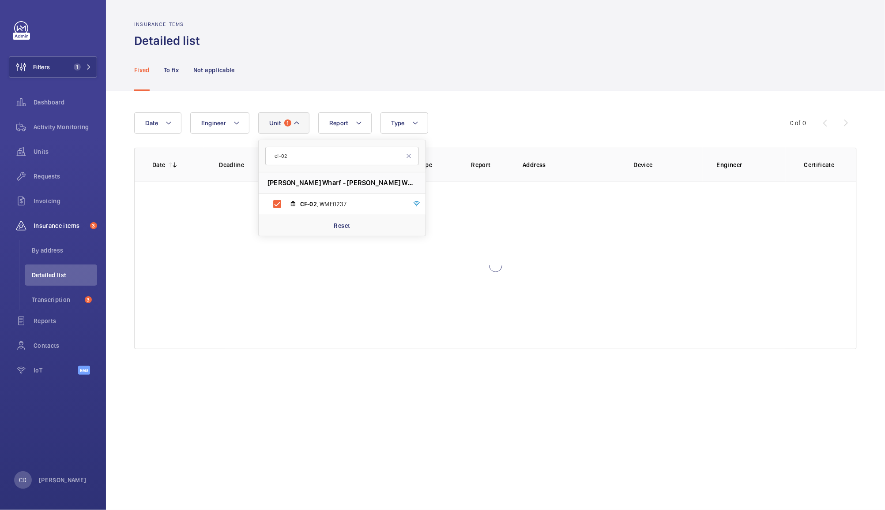
click at [577, 67] on div "Fixed To fix Not applicable" at bounding box center [495, 70] width 722 height 42
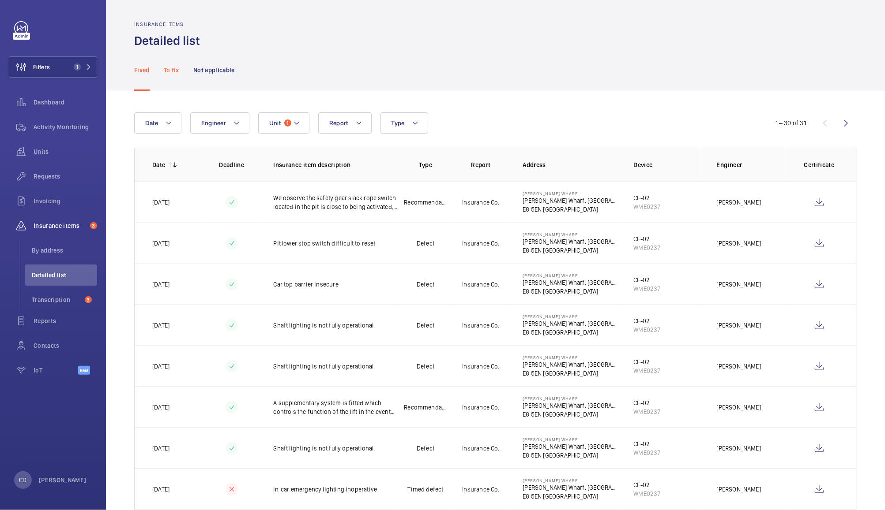
click at [167, 68] on p "To fix" at bounding box center [171, 70] width 15 height 9
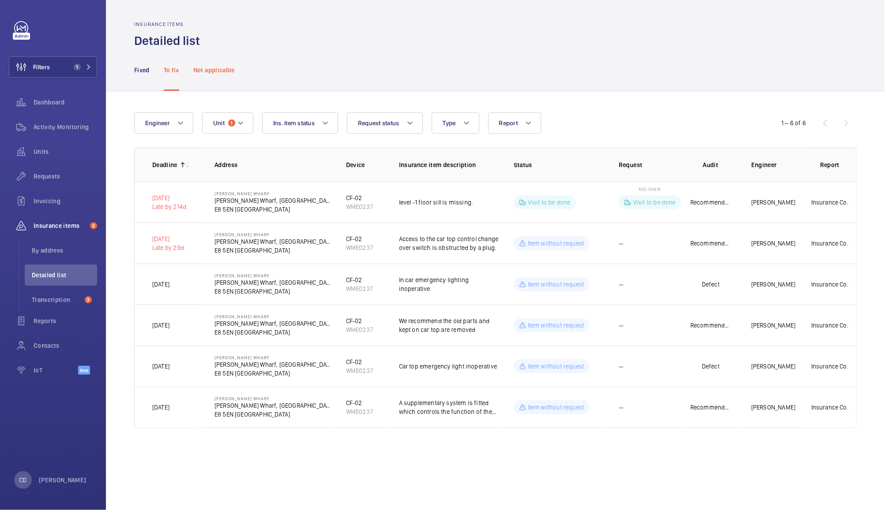
click at [223, 68] on p "Not applicable" at bounding box center [213, 70] width 41 height 9
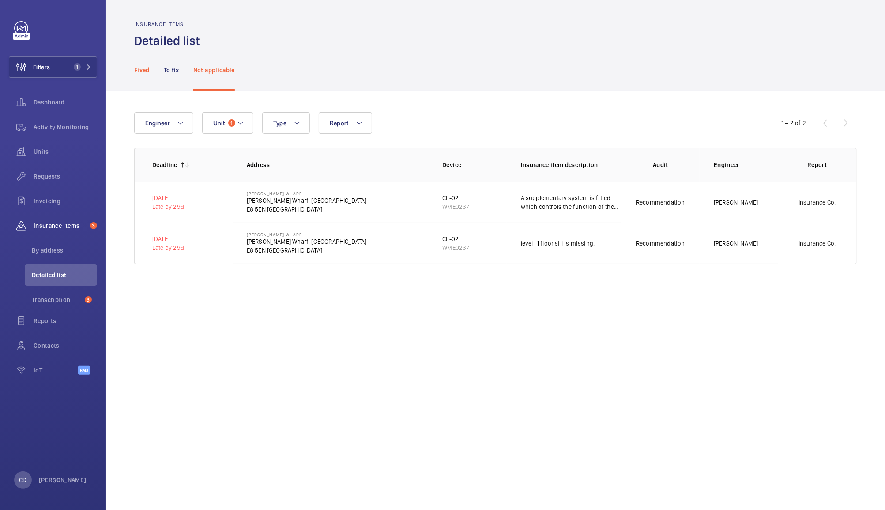
click at [139, 68] on p "Fixed" at bounding box center [141, 70] width 15 height 9
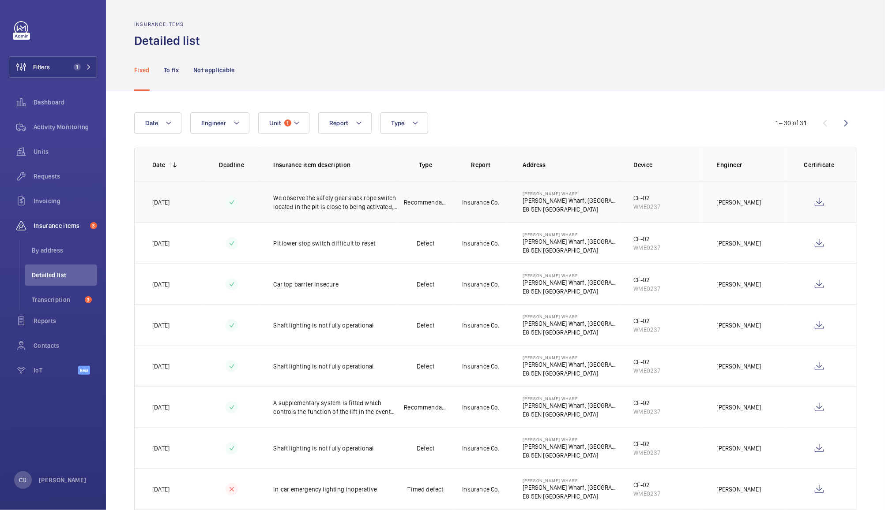
click at [355, 206] on p "We observe the safety gear slack rope switch located in the pit is close to bei…" at bounding box center [335, 203] width 124 height 18
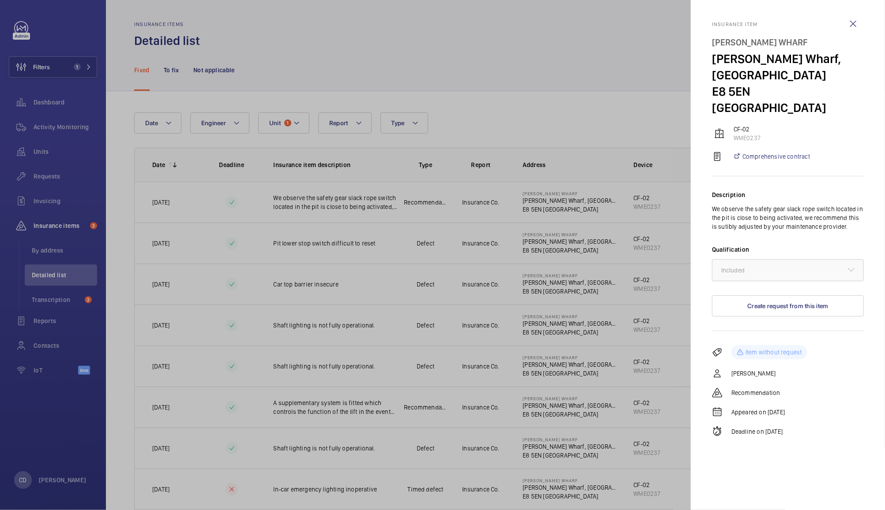
click at [338, 248] on div at bounding box center [442, 255] width 885 height 510
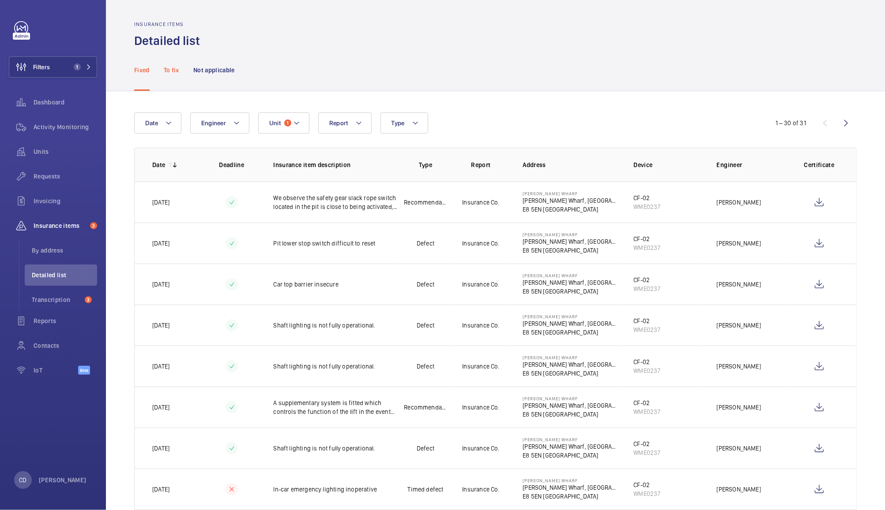
click at [173, 75] on div "To fix" at bounding box center [171, 70] width 15 height 42
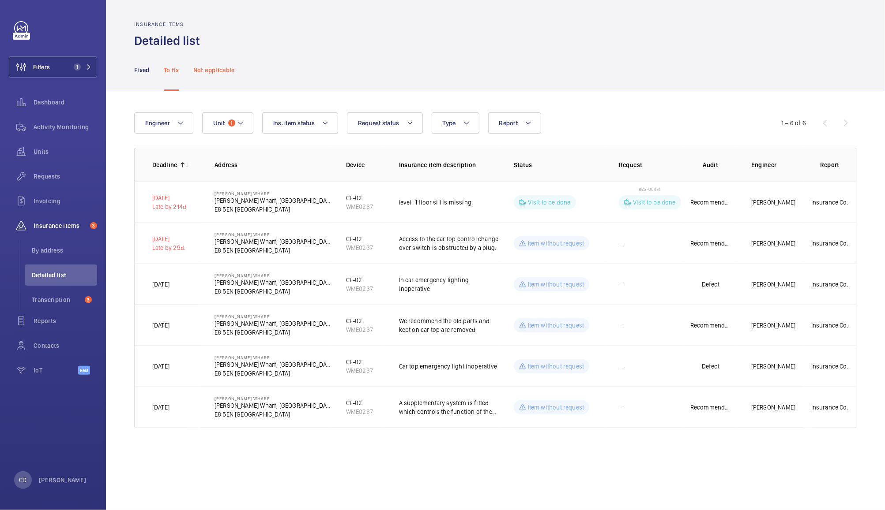
click at [209, 76] on div "Not applicable" at bounding box center [213, 70] width 41 height 42
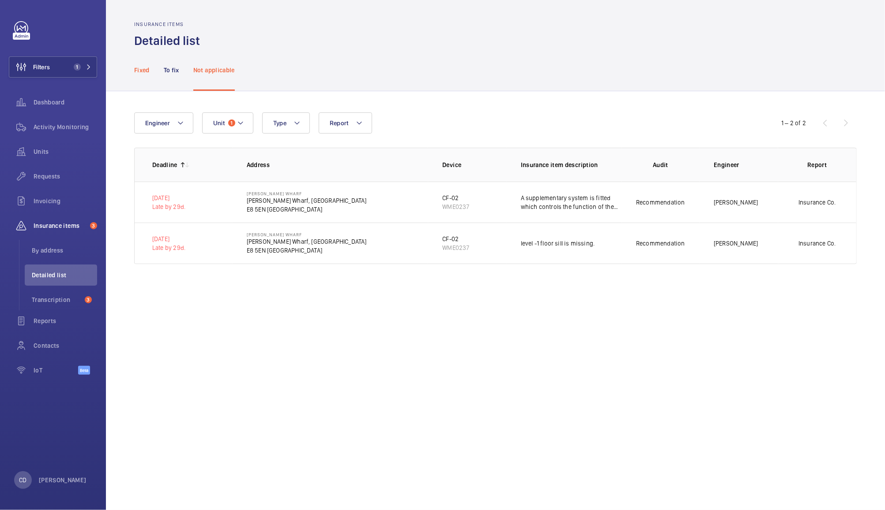
click at [142, 68] on p "Fixed" at bounding box center [141, 70] width 15 height 9
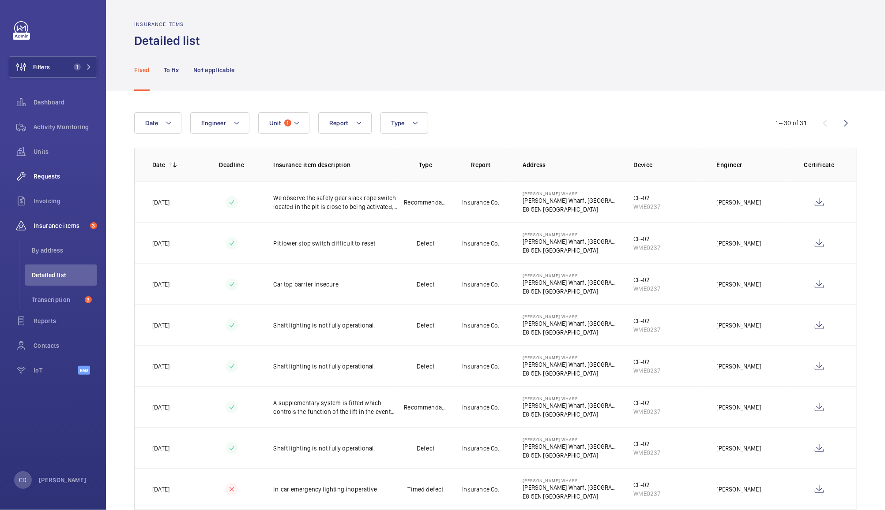
click at [41, 178] on span "Requests" at bounding box center [66, 176] width 64 height 9
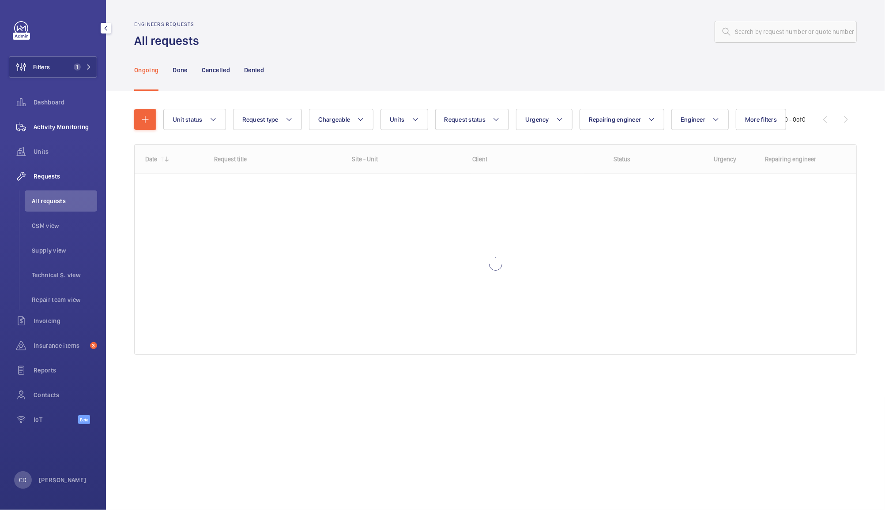
click at [68, 118] on div "Activity Monitoring" at bounding box center [53, 126] width 88 height 21
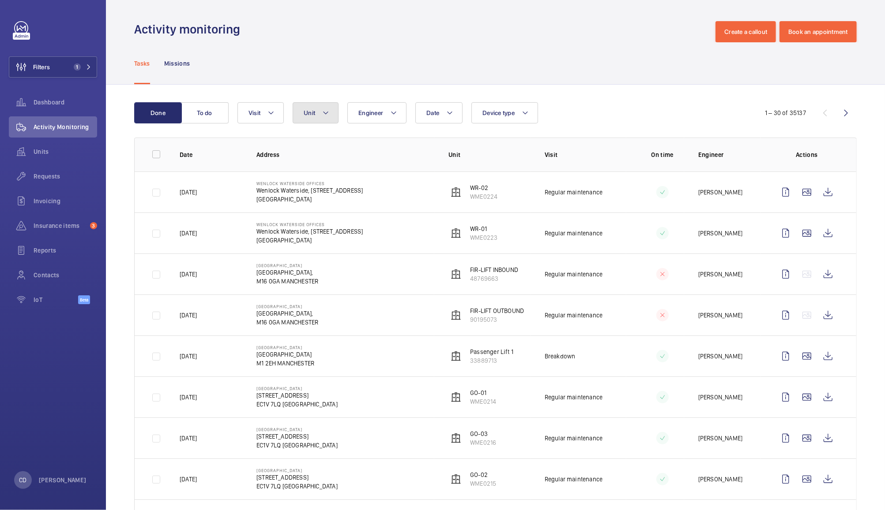
click at [313, 104] on button "Unit" at bounding box center [315, 112] width 46 height 21
type input "cf-02"
click at [370, 194] on span "CF-02 , WME0237" at bounding box center [385, 194] width 102 height 9
click at [320, 194] on input "CF-02 , WME0237" at bounding box center [312, 194] width 18 height 18
checkbox input "true"
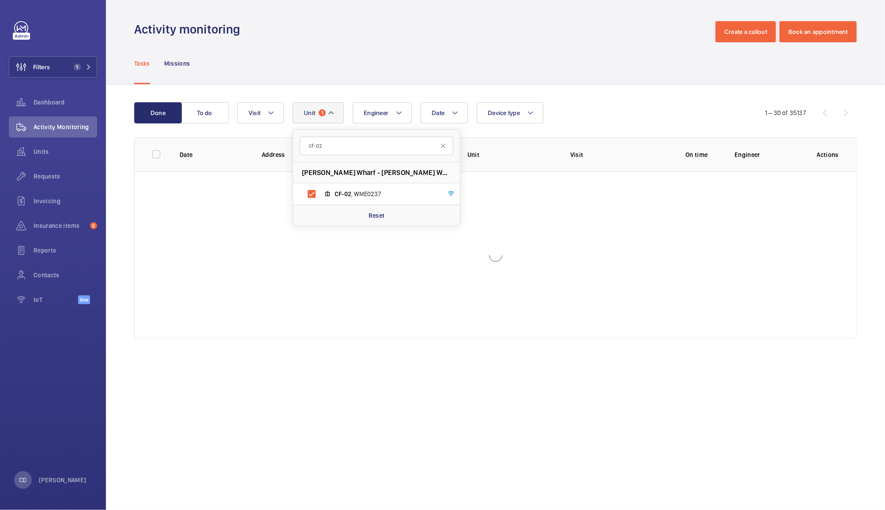
click at [607, 52] on div "Tasks Missions" at bounding box center [495, 63] width 722 height 42
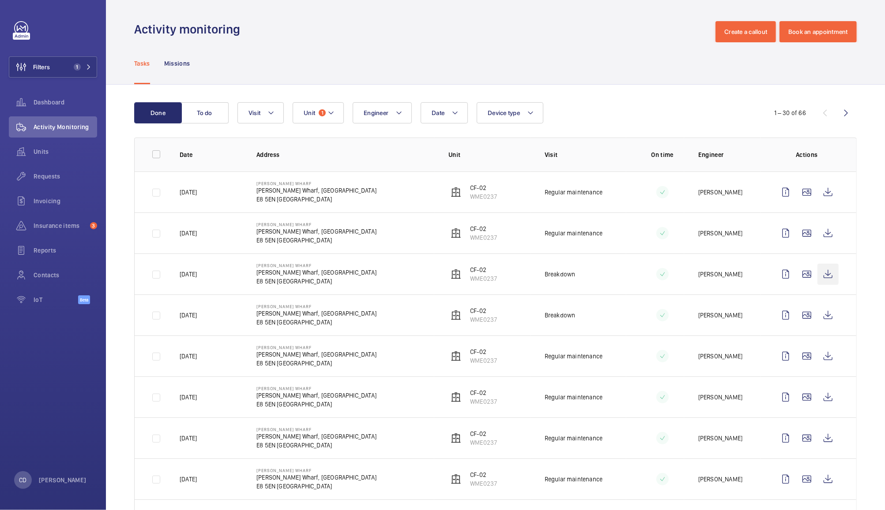
click at [822, 277] on wm-front-icon-button at bounding box center [827, 274] width 21 height 21
click at [322, 113] on span "1" at bounding box center [322, 112] width 7 height 7
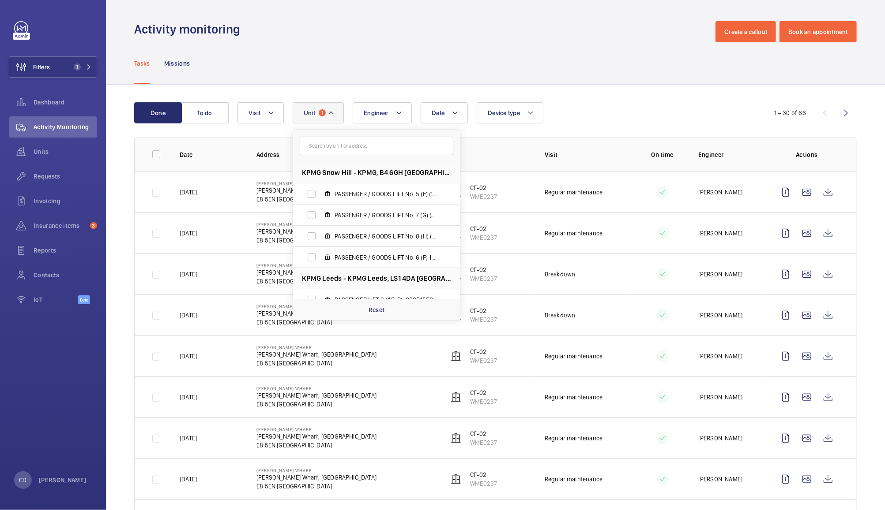
click at [360, 146] on input "text" at bounding box center [377, 146] width 154 height 19
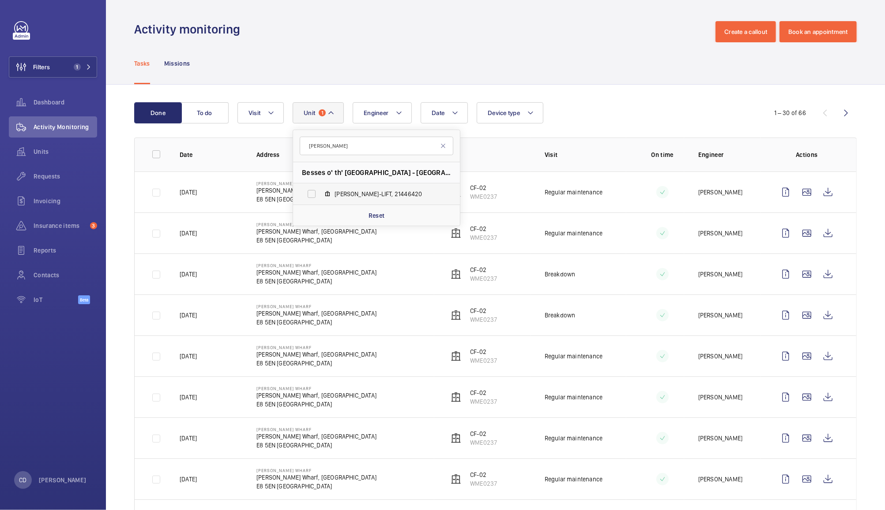
type input "besse"
click at [366, 190] on span "BOB-LIFT, 21446420" at bounding box center [385, 194] width 102 height 9
click at [320, 190] on input "BOB-LIFT, 21446420" at bounding box center [312, 194] width 18 height 18
checkbox input "true"
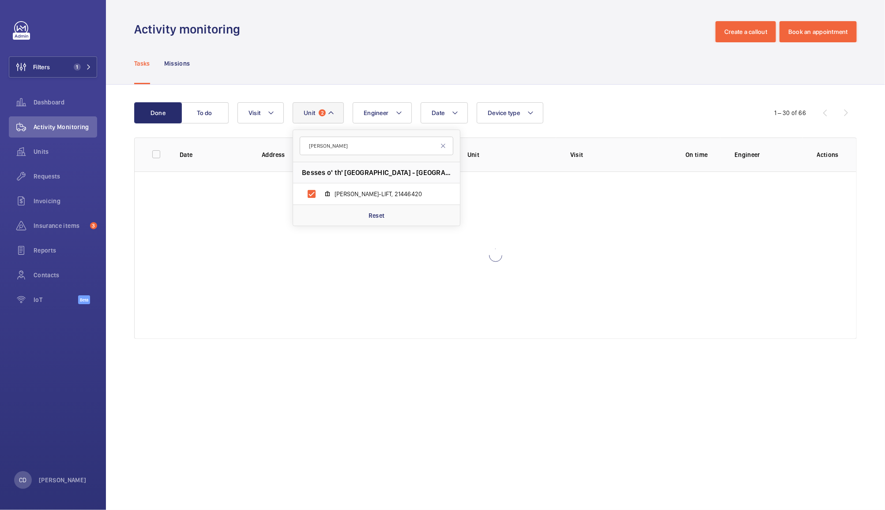
click at [569, 50] on div "Tasks Missions" at bounding box center [495, 63] width 722 height 42
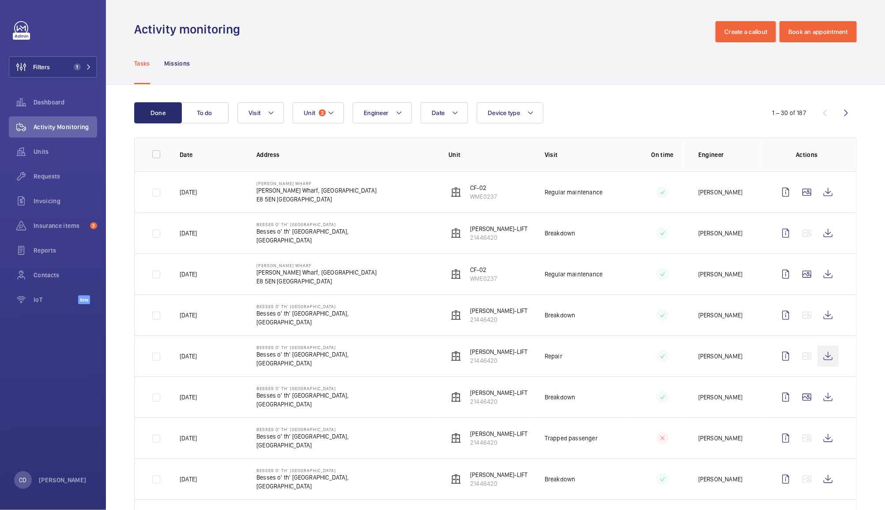
click at [820, 356] on wm-front-icon-button at bounding box center [827, 356] width 21 height 21
click at [824, 239] on wm-front-icon-button at bounding box center [827, 233] width 21 height 21
click at [322, 113] on span "2" at bounding box center [322, 112] width 7 height 7
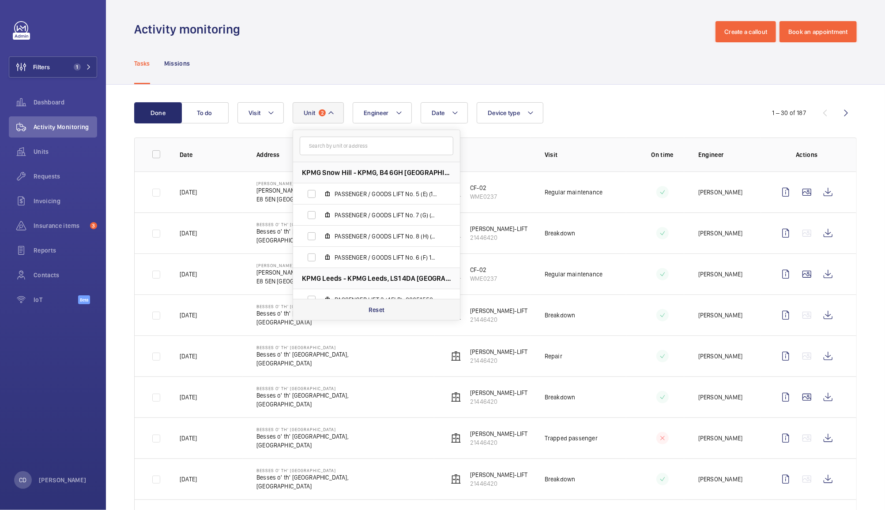
click at [387, 316] on div "Reset" at bounding box center [376, 309] width 167 height 21
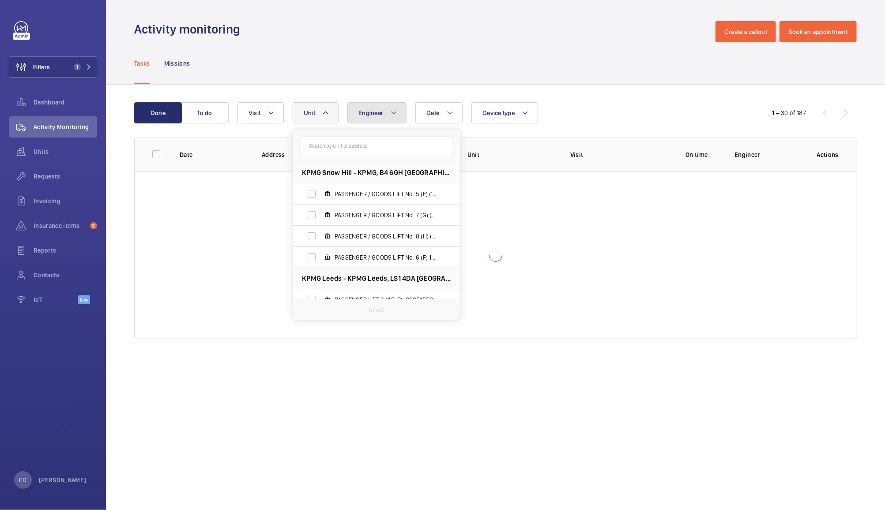
click at [379, 113] on span "Engineer" at bounding box center [370, 112] width 25 height 7
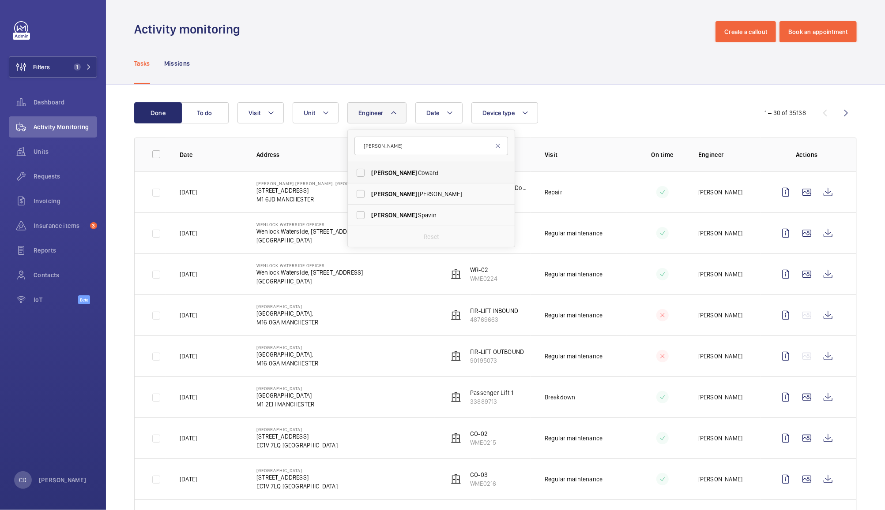
type input "sean"
click at [358, 174] on label "Sean Coward" at bounding box center [425, 172] width 154 height 21
click at [358, 174] on input "Sean Coward" at bounding box center [361, 173] width 18 height 18
checkbox input "true"
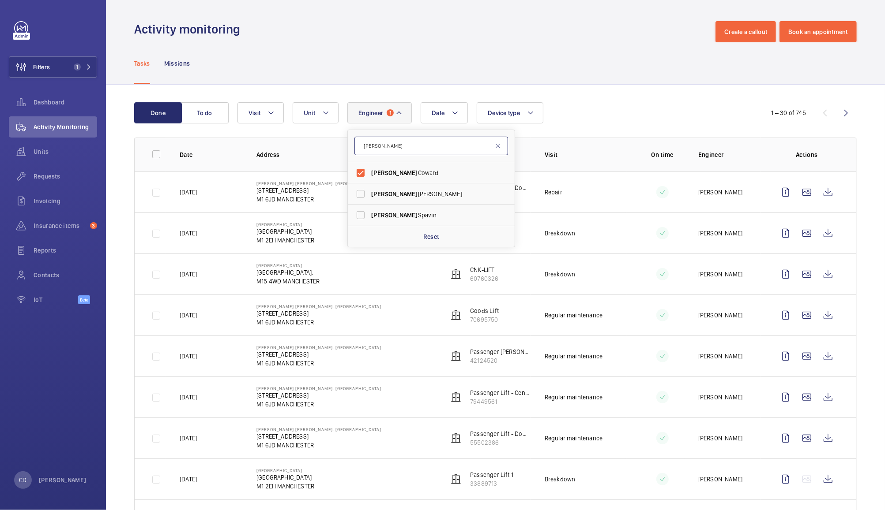
click at [424, 149] on input "sean" at bounding box center [431, 146] width 154 height 19
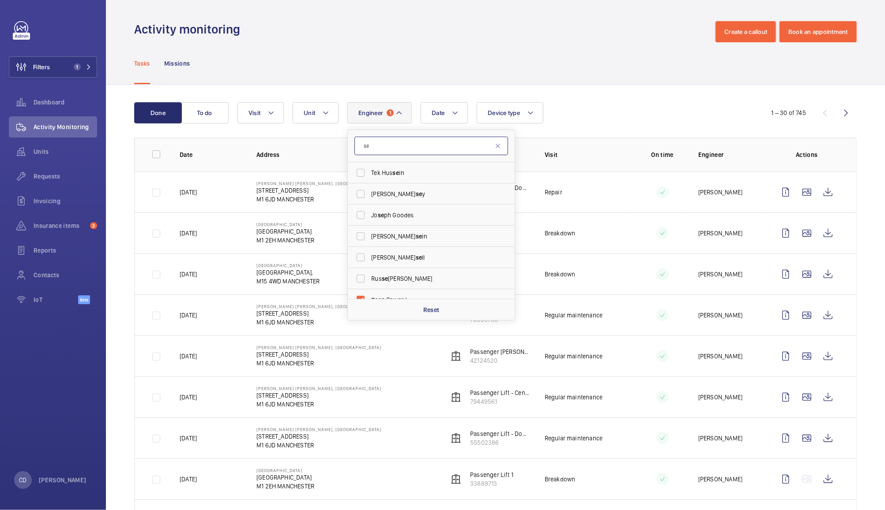
type input "s"
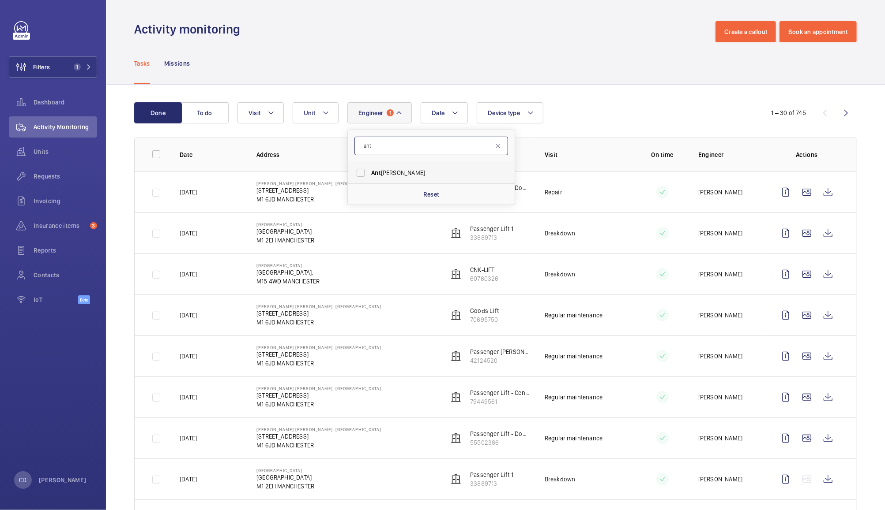
type input "ant"
click at [393, 170] on span "Ant hony Ruane" at bounding box center [431, 173] width 121 height 9
click at [369, 170] on input "Ant hony Ruane" at bounding box center [361, 173] width 18 height 18
checkbox input "true"
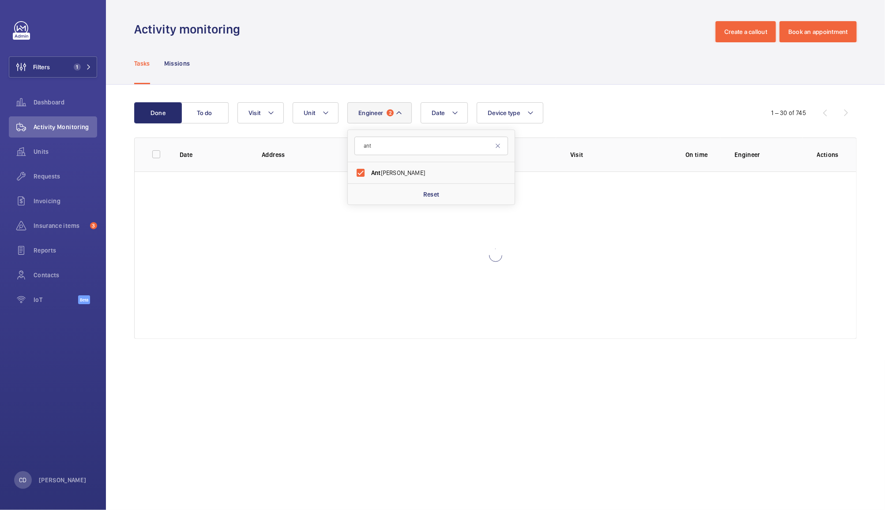
click at [627, 106] on div "Date Engineer 2 ant Ant hony Ruane Reset Unit Device type Visit" at bounding box center [493, 112] width 513 height 21
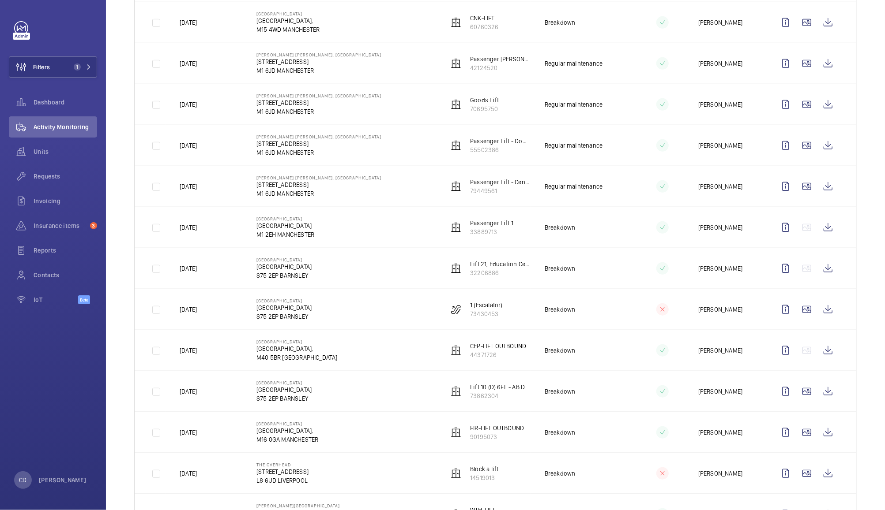
scroll to position [416, 0]
click at [819, 476] on wm-front-icon-button at bounding box center [827, 473] width 21 height 21
click at [818, 232] on wm-front-icon-button at bounding box center [827, 227] width 21 height 21
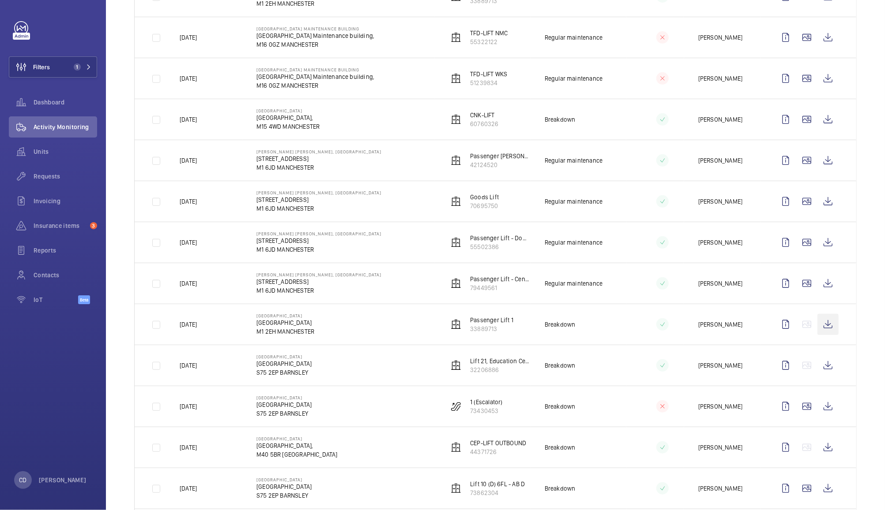
scroll to position [318, 0]
click at [821, 121] on wm-front-icon-button at bounding box center [827, 120] width 21 height 21
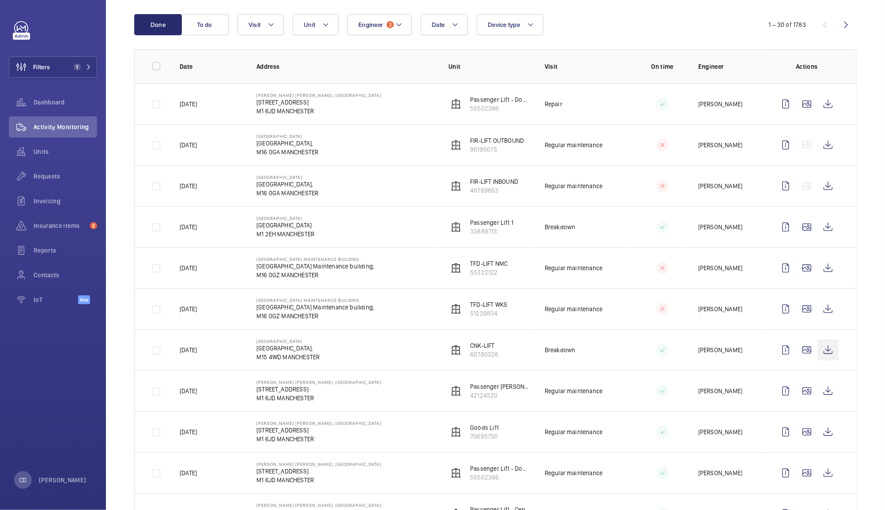
scroll to position [85, 0]
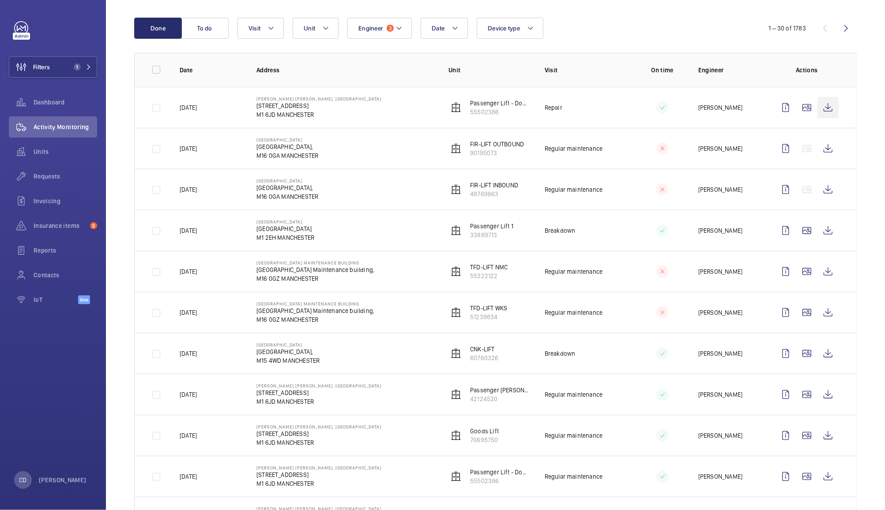
click at [817, 105] on wm-front-icon-button at bounding box center [827, 107] width 21 height 21
click at [819, 230] on wm-front-icon-button at bounding box center [827, 230] width 21 height 21
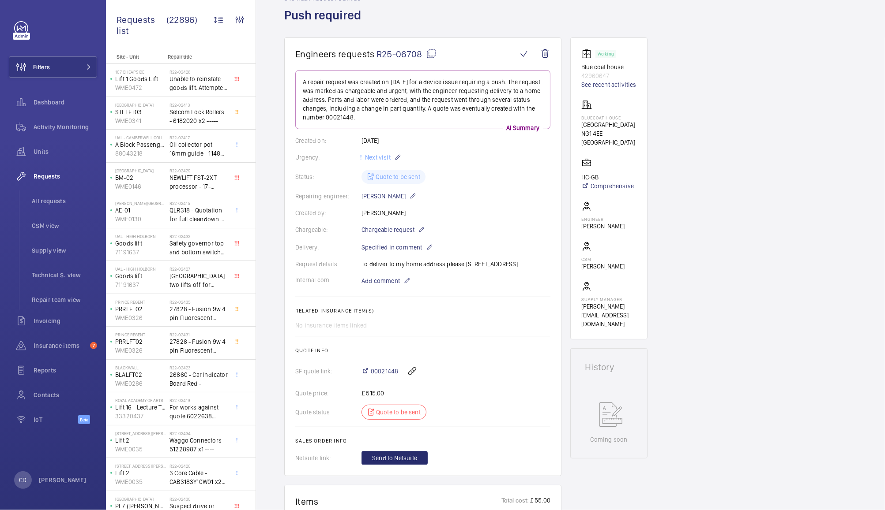
scroll to position [45, 0]
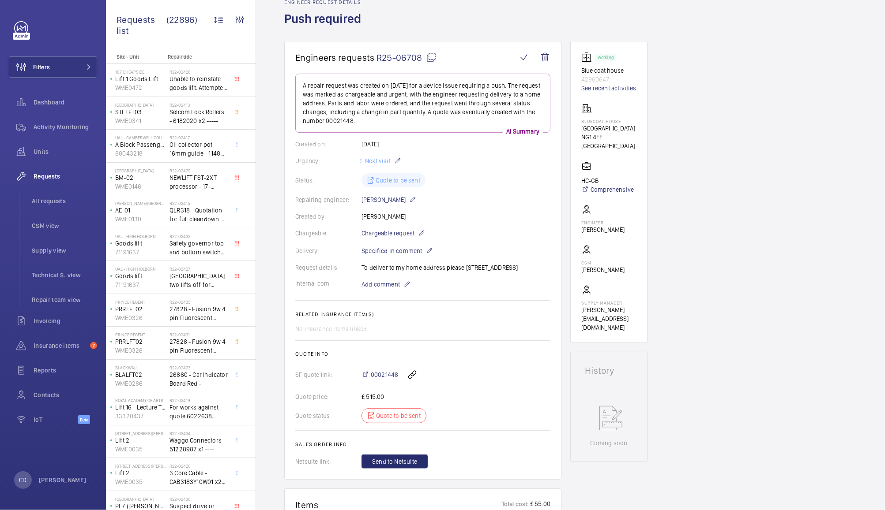
click at [616, 87] on link "See recent activities" at bounding box center [608, 88] width 55 height 9
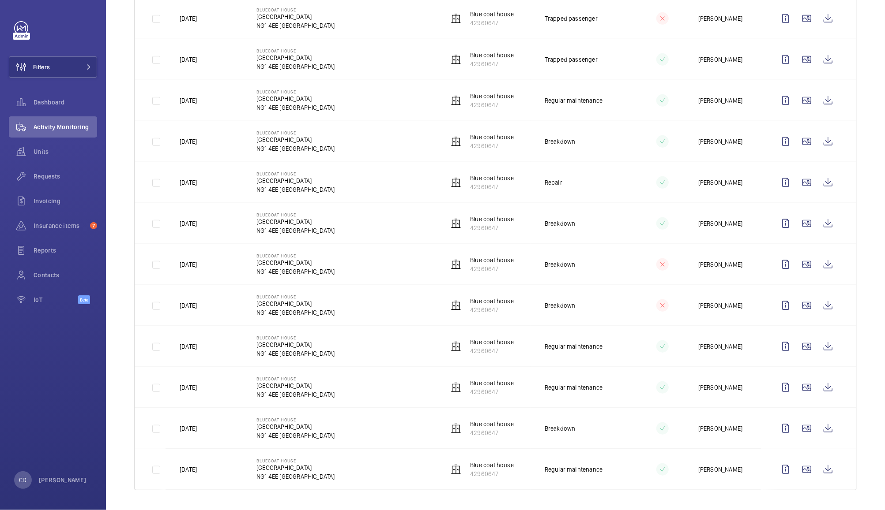
scroll to position [382, 0]
click at [819, 427] on wm-front-icon-button at bounding box center [827, 427] width 21 height 21
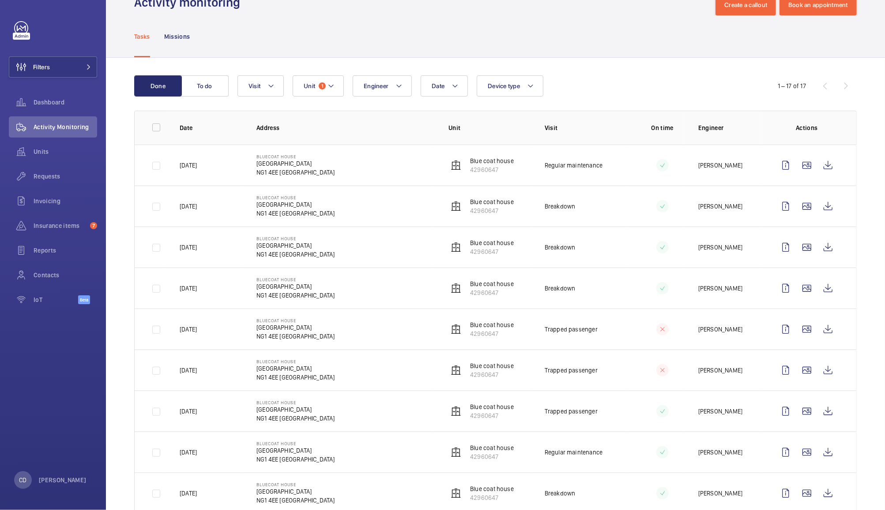
scroll to position [0, 0]
